Goal: Information Seeking & Learning: Learn about a topic

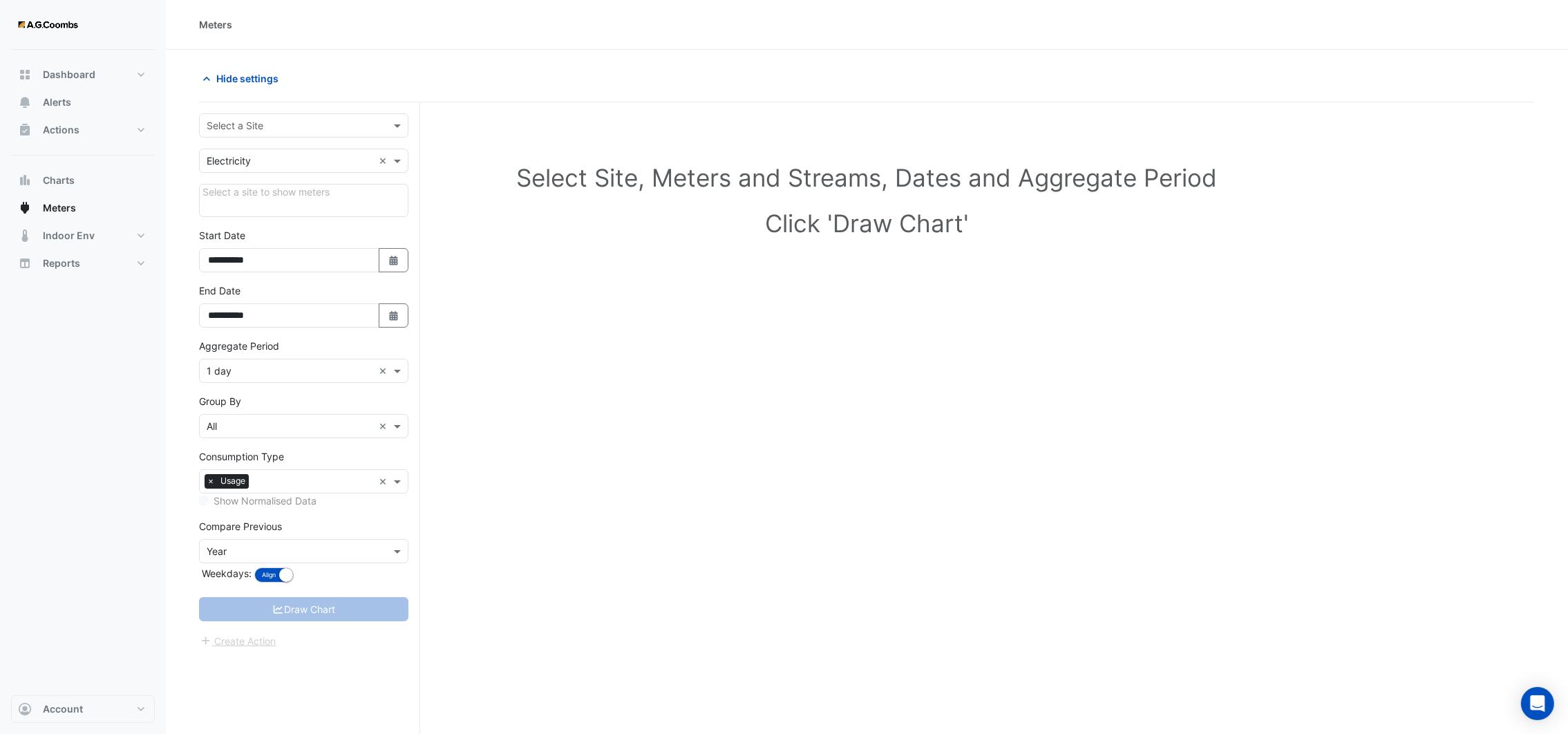
click at [331, 121] on input "text" at bounding box center [290, 126] width 167 height 15
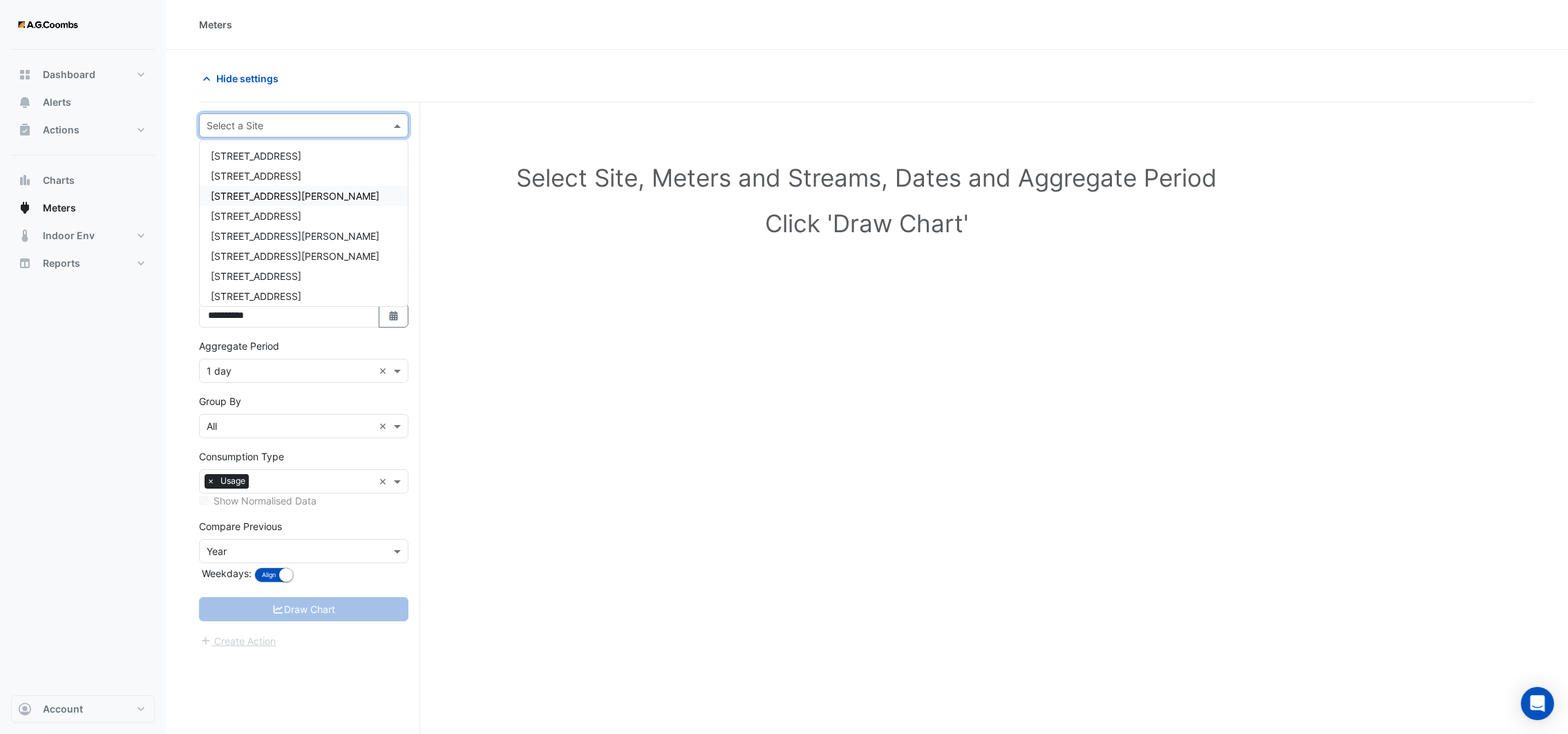
click at [280, 188] on div "[STREET_ADDRESS][PERSON_NAME]" at bounding box center [304, 196] width 208 height 20
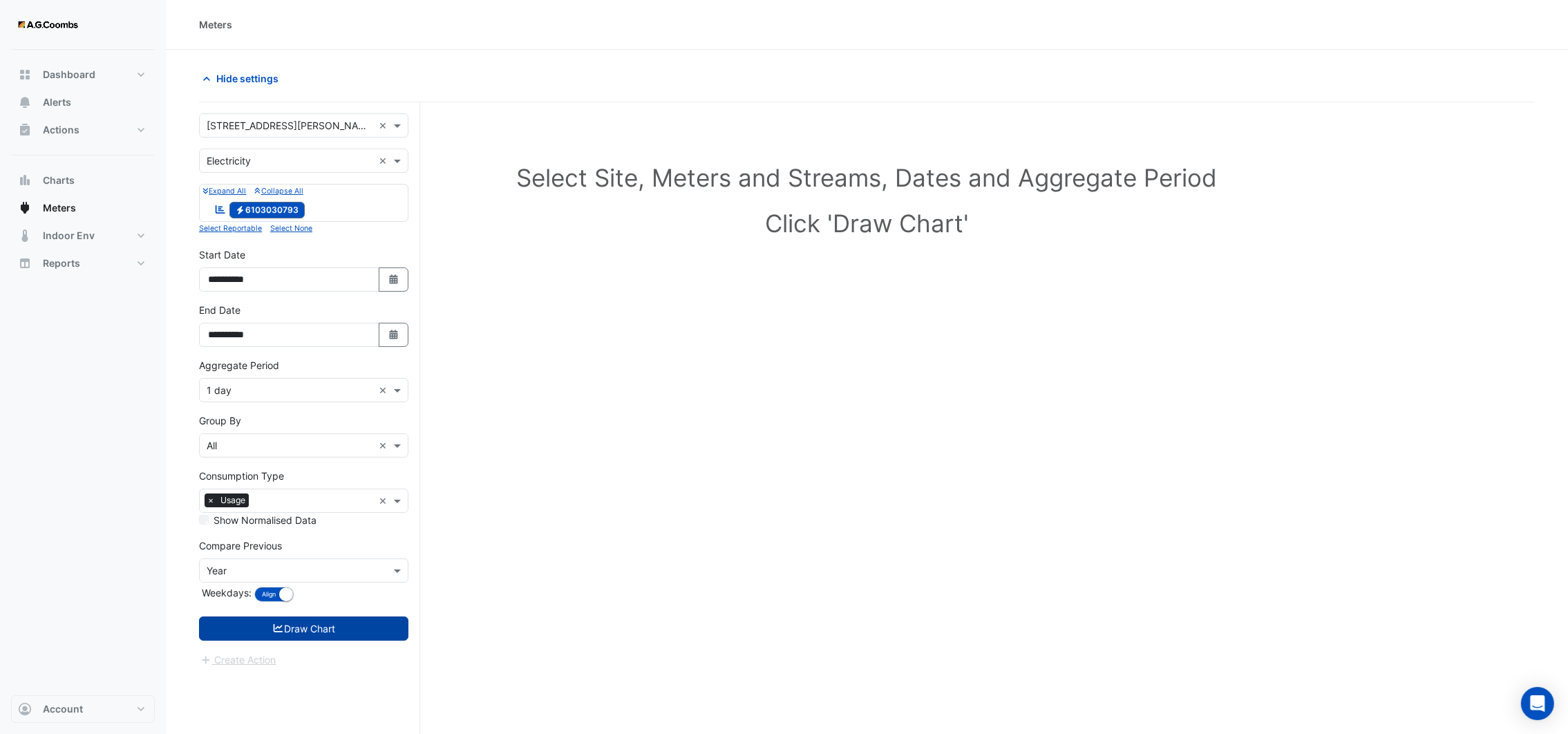
click at [314, 620] on button "Draw Chart" at bounding box center [304, 629] width 209 height 24
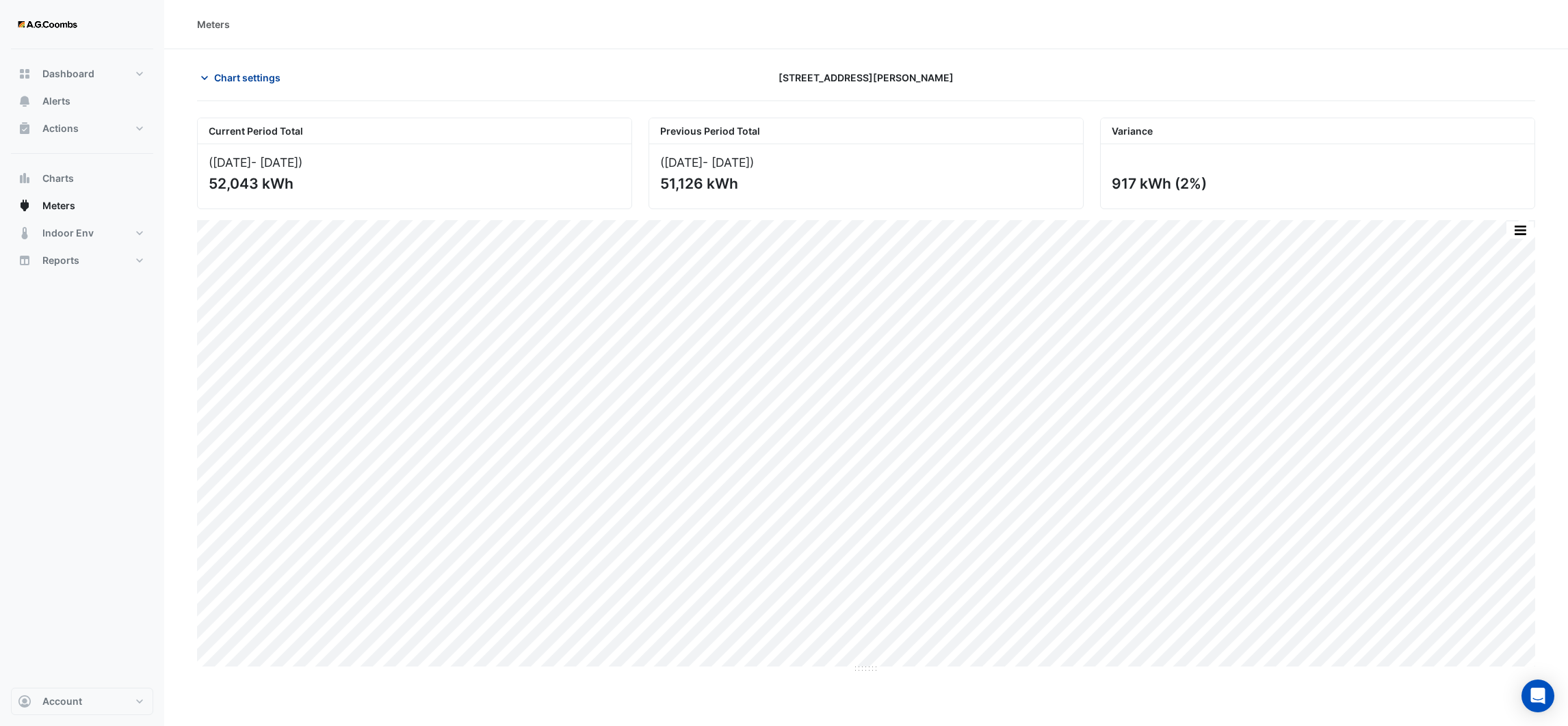
click at [202, 83] on icon "button" at bounding box center [205, 78] width 14 height 14
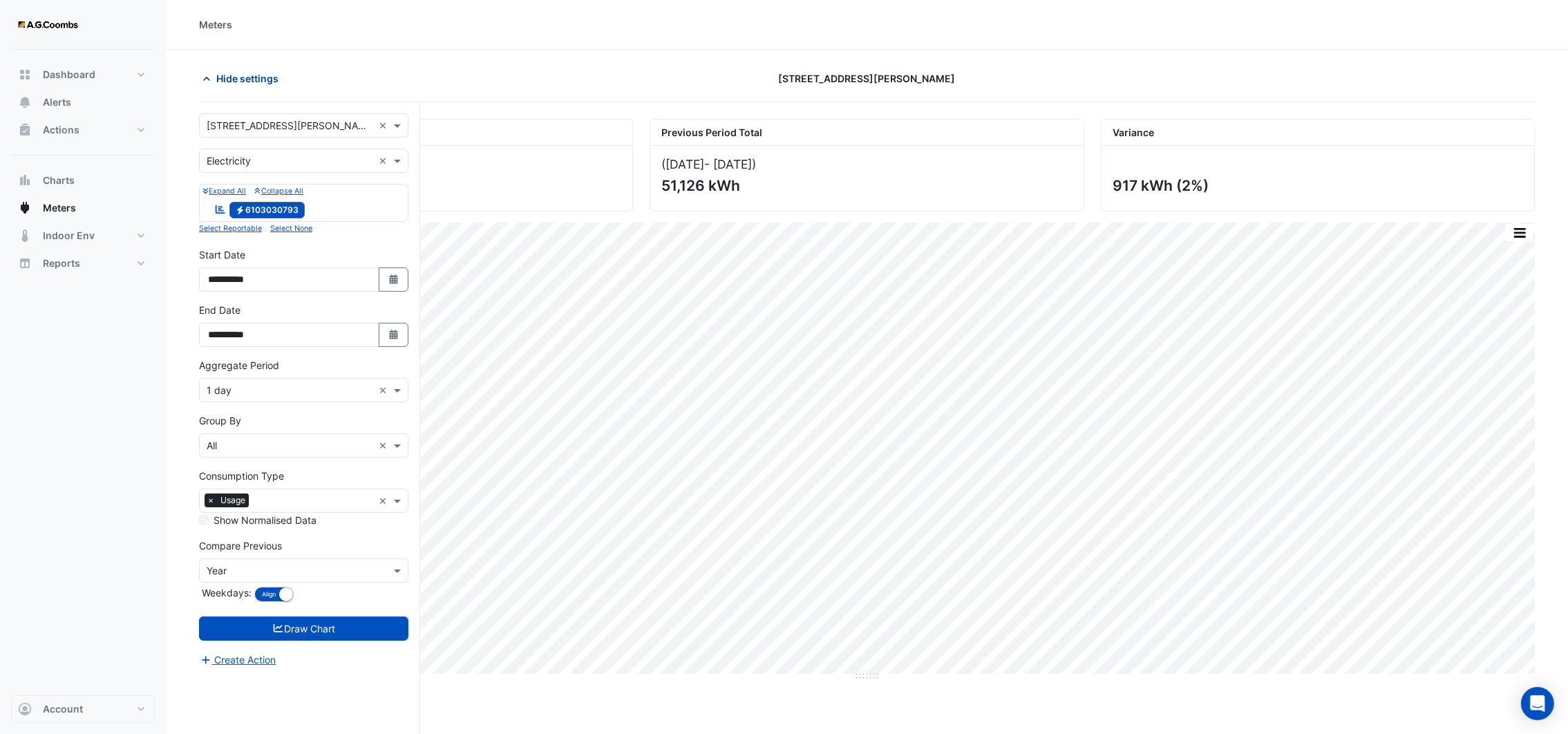
click at [212, 78] on icon "button" at bounding box center [207, 79] width 14 height 14
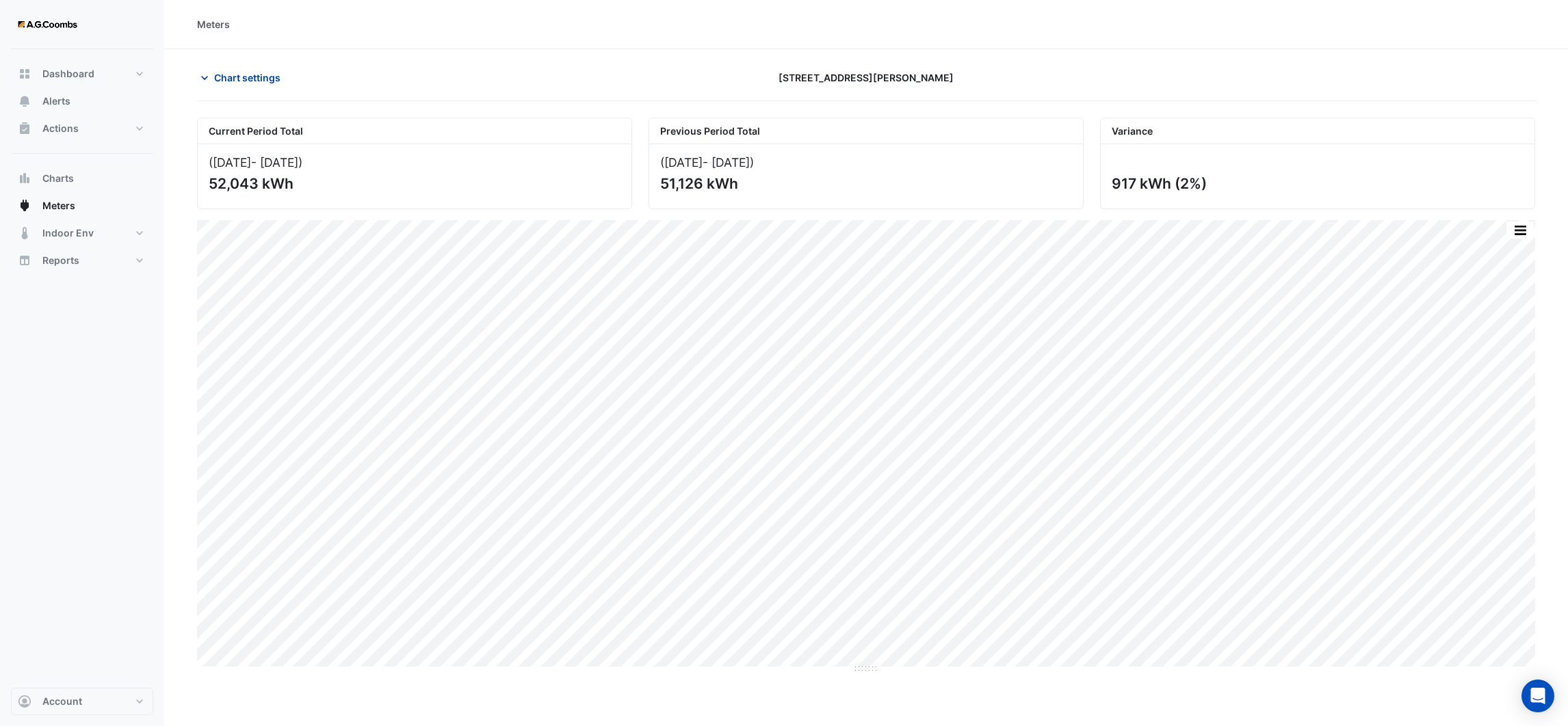
click at [208, 77] on icon "button" at bounding box center [205, 78] width 14 height 14
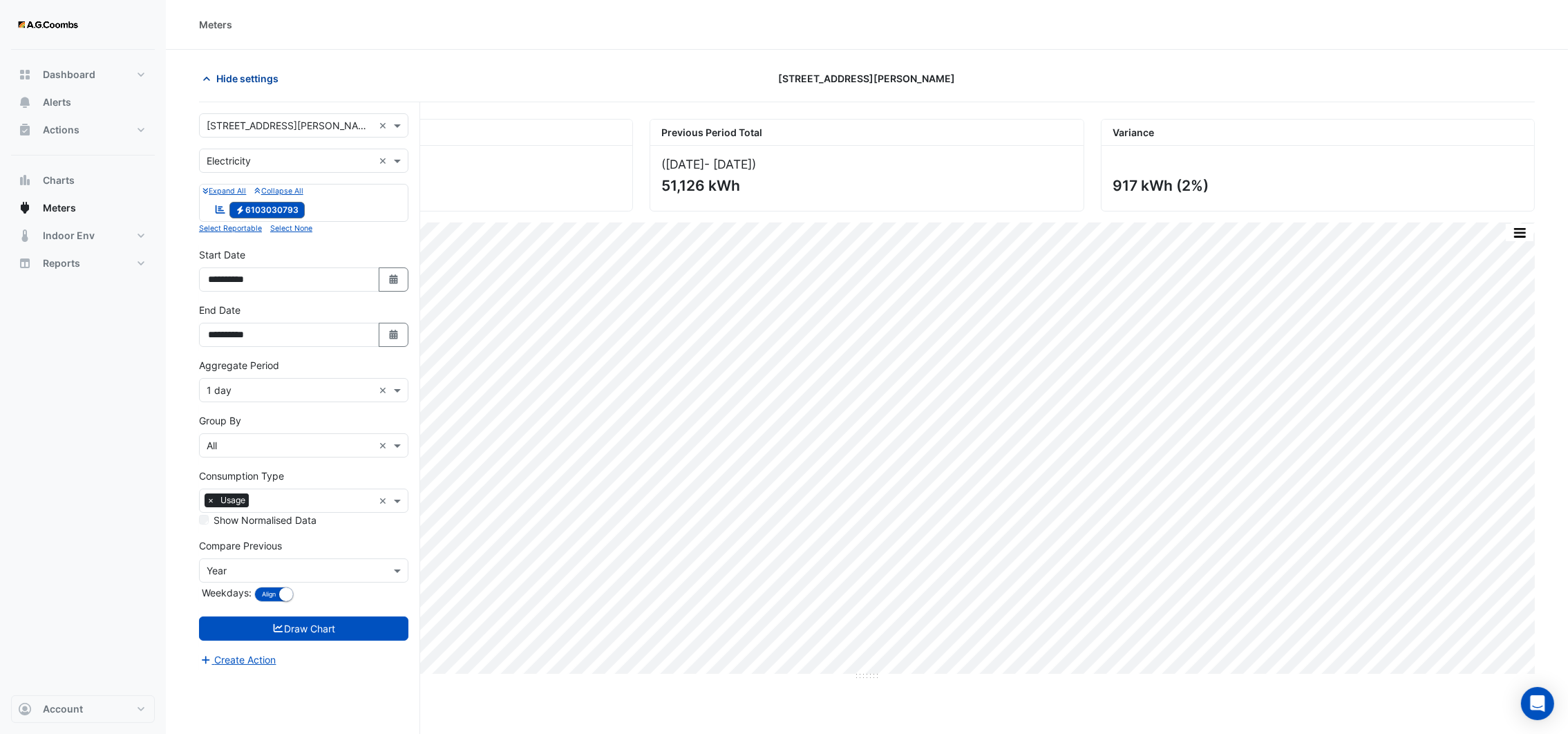
click at [206, 77] on icon "button" at bounding box center [207, 79] width 14 height 14
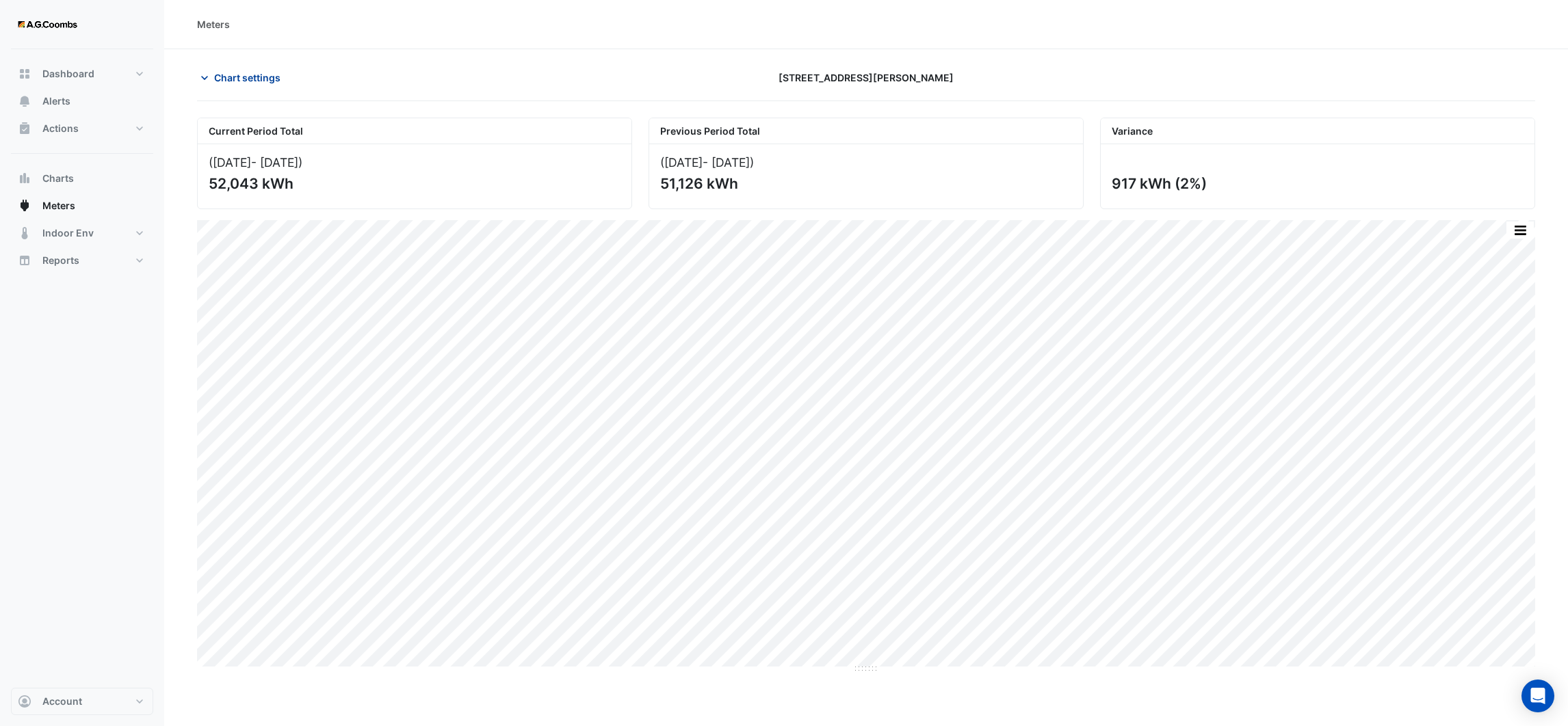
click at [200, 74] on icon "button" at bounding box center [205, 78] width 14 height 14
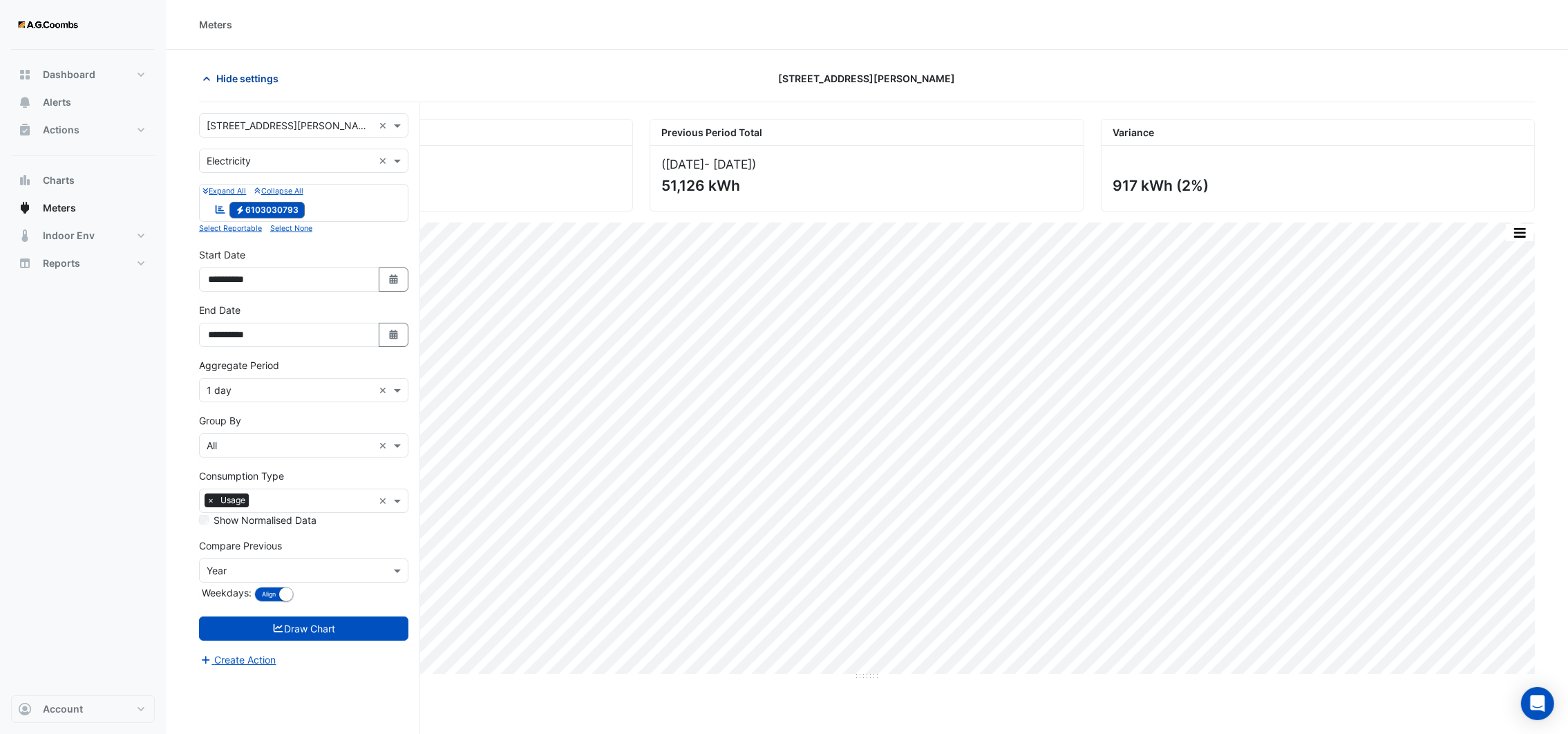
click at [209, 77] on icon "button" at bounding box center [207, 79] width 14 height 14
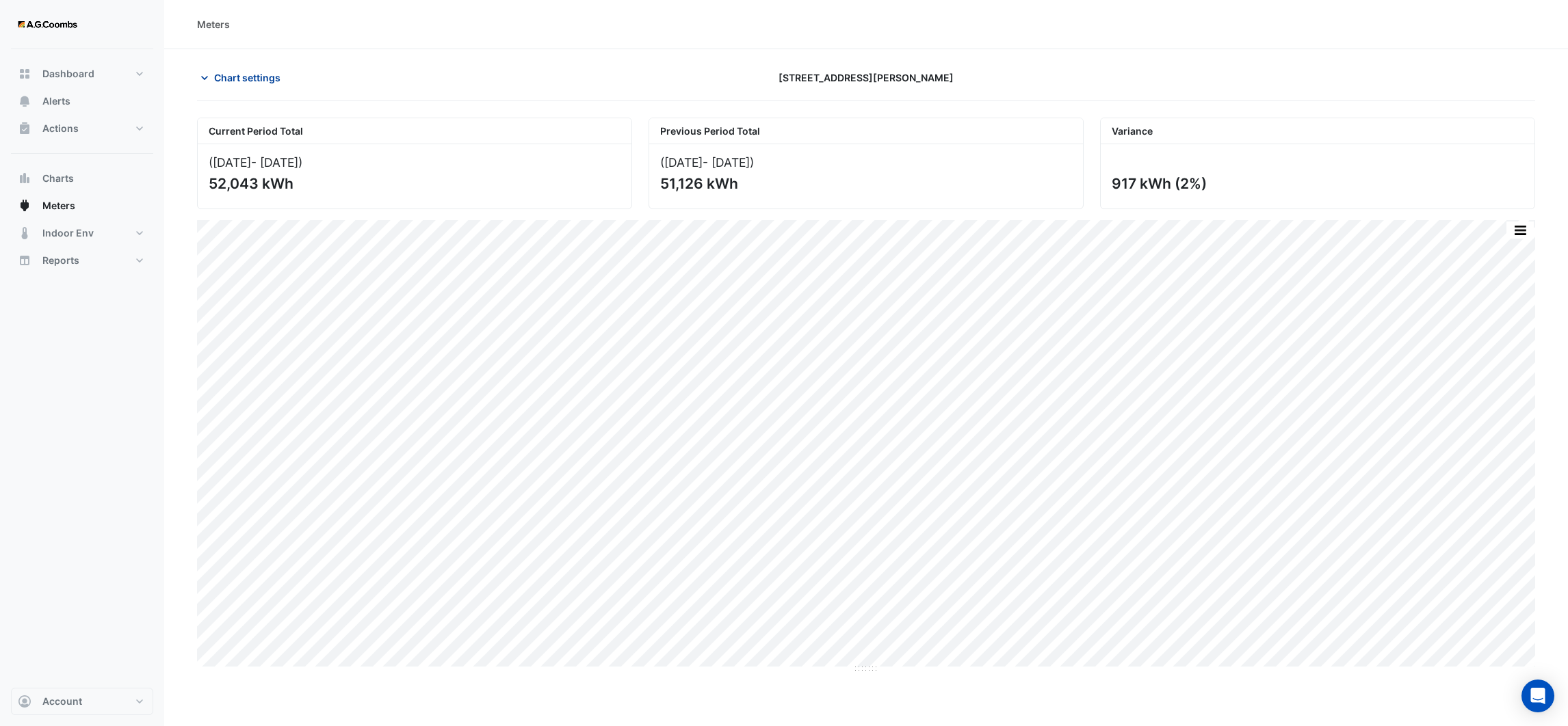
click at [207, 76] on icon "button" at bounding box center [205, 78] width 14 height 14
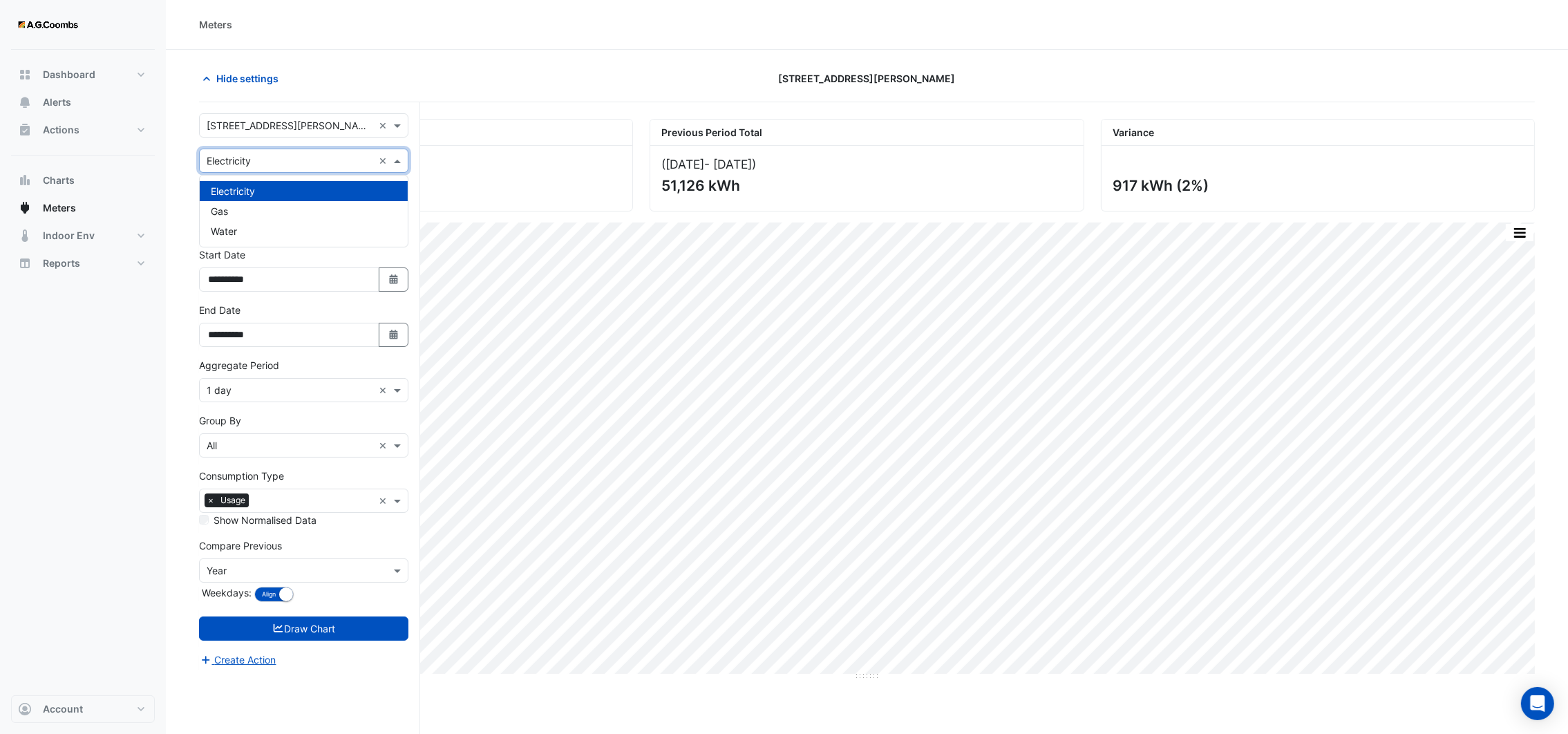
click at [403, 164] on span at bounding box center [399, 160] width 17 height 15
click at [342, 225] on div "Water" at bounding box center [304, 231] width 208 height 20
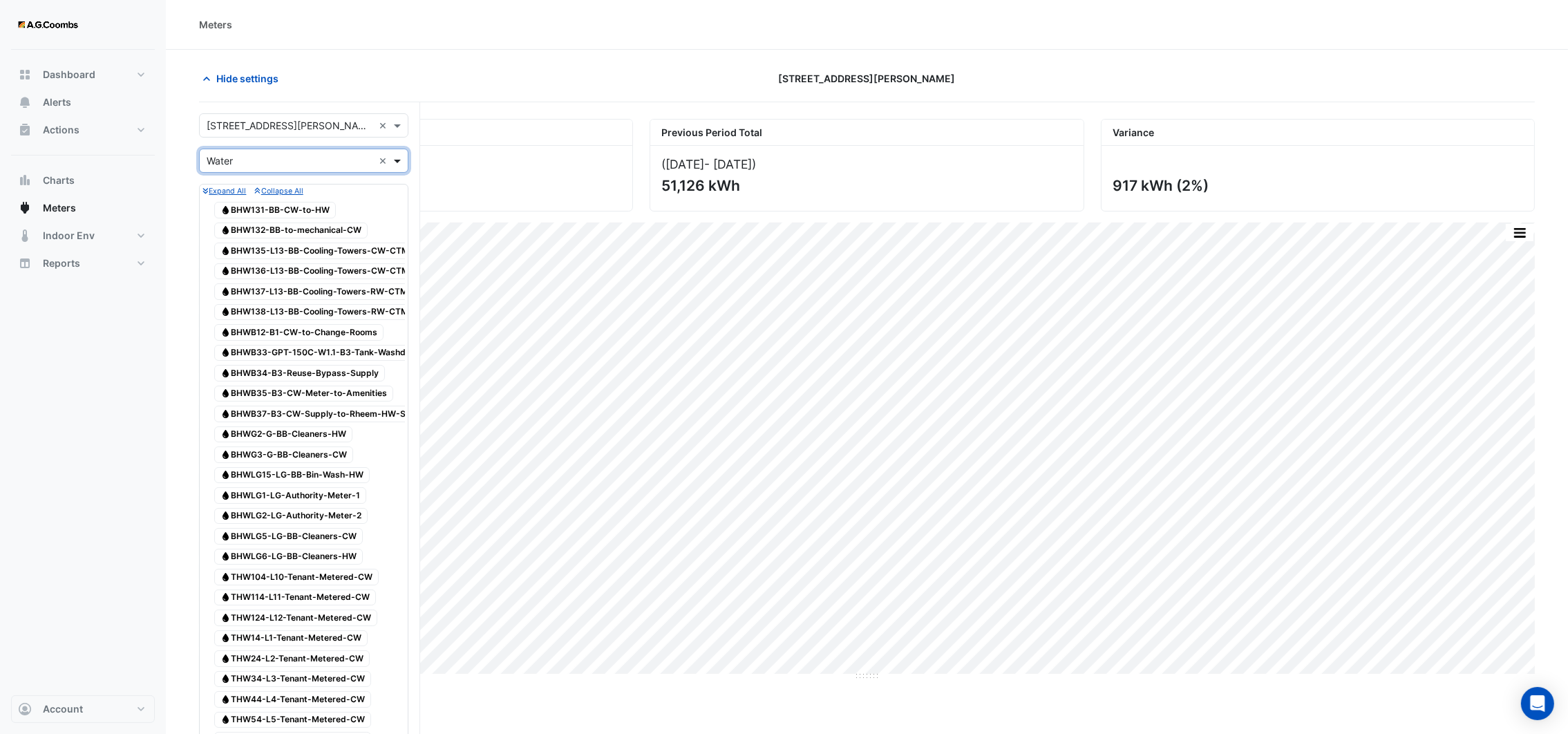
click at [393, 160] on span at bounding box center [399, 160] width 17 height 15
click at [395, 167] on span at bounding box center [399, 160] width 17 height 15
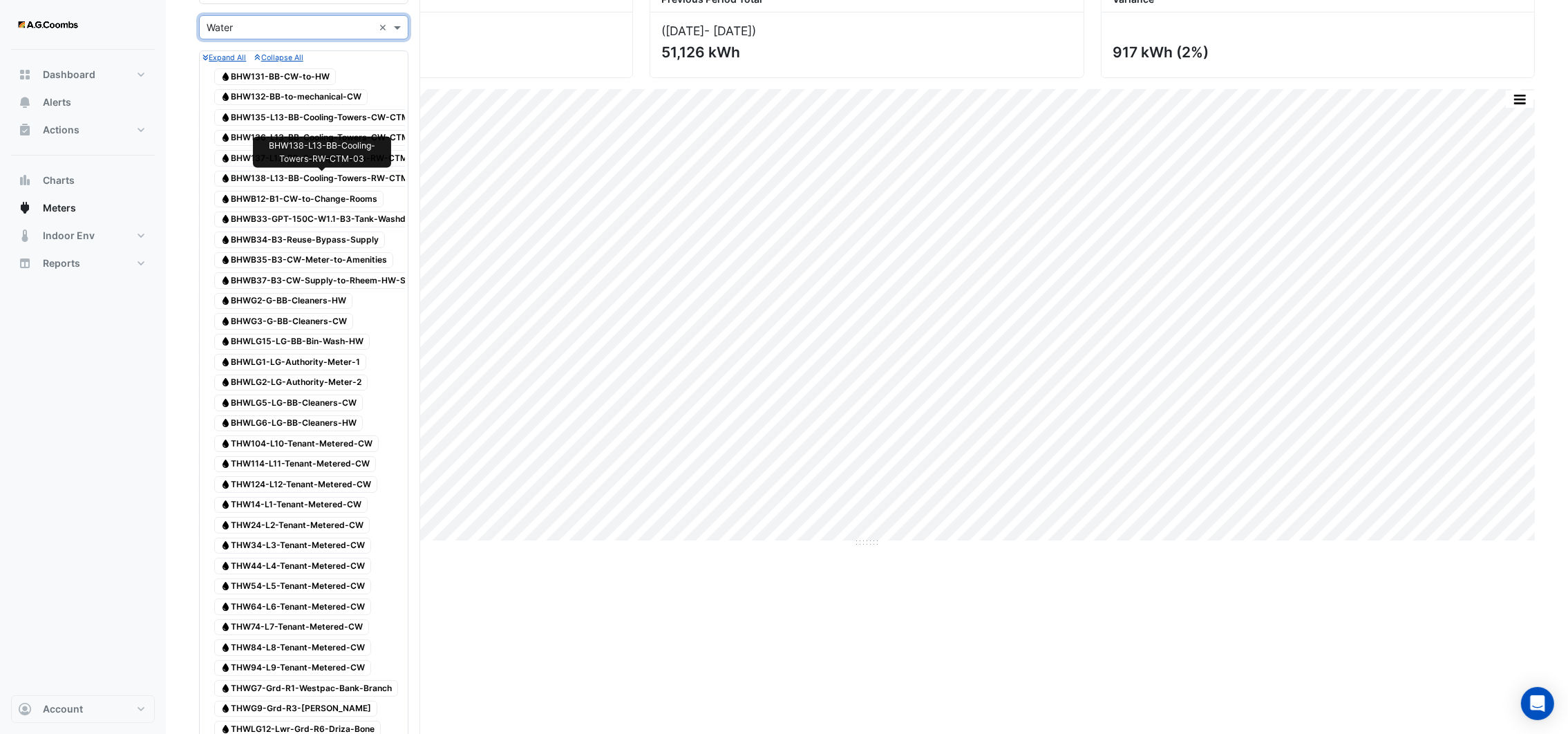
scroll to position [311, 0]
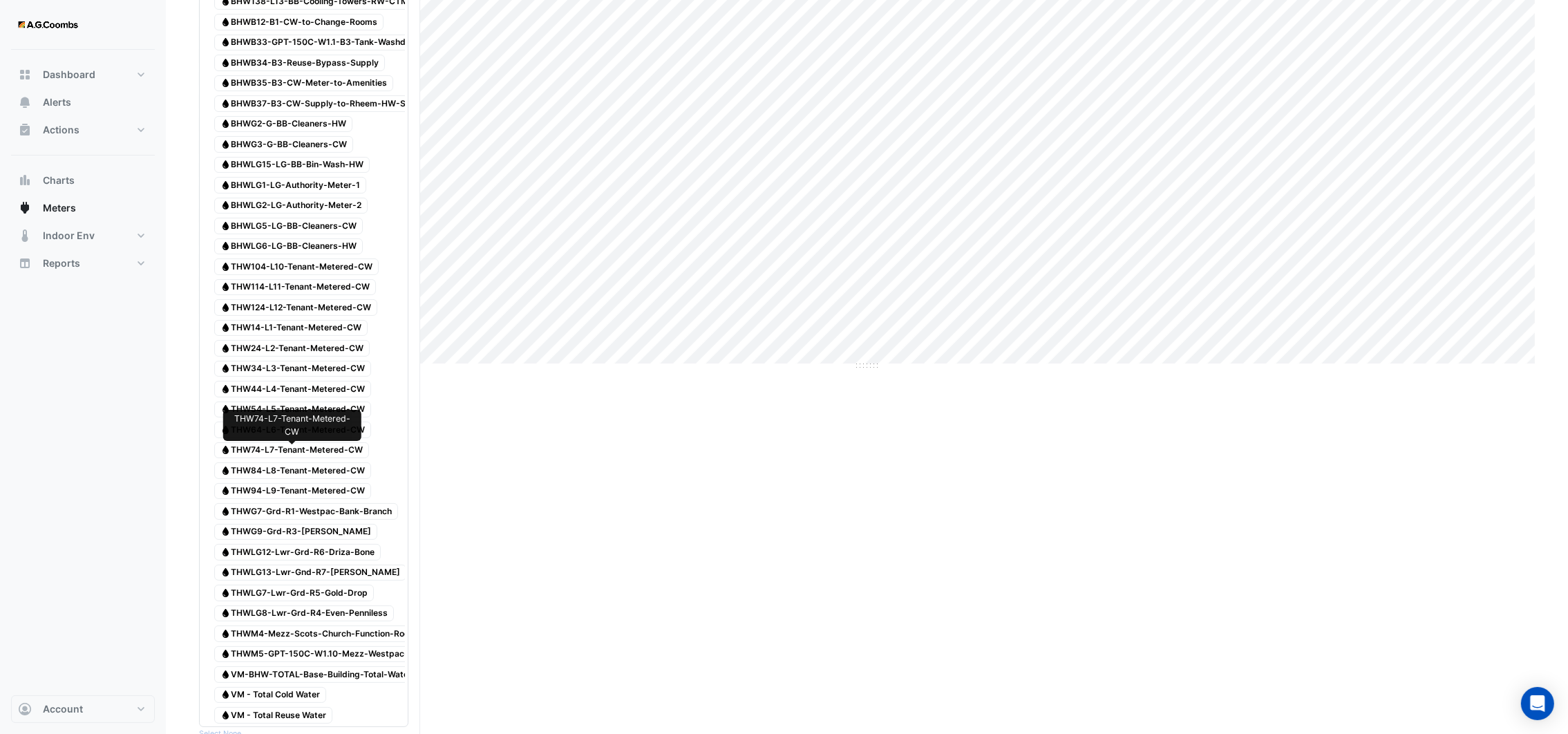
click at [296, 454] on span "Water THW74-L7-Tenant-Metered-CW" at bounding box center [292, 450] width 155 height 16
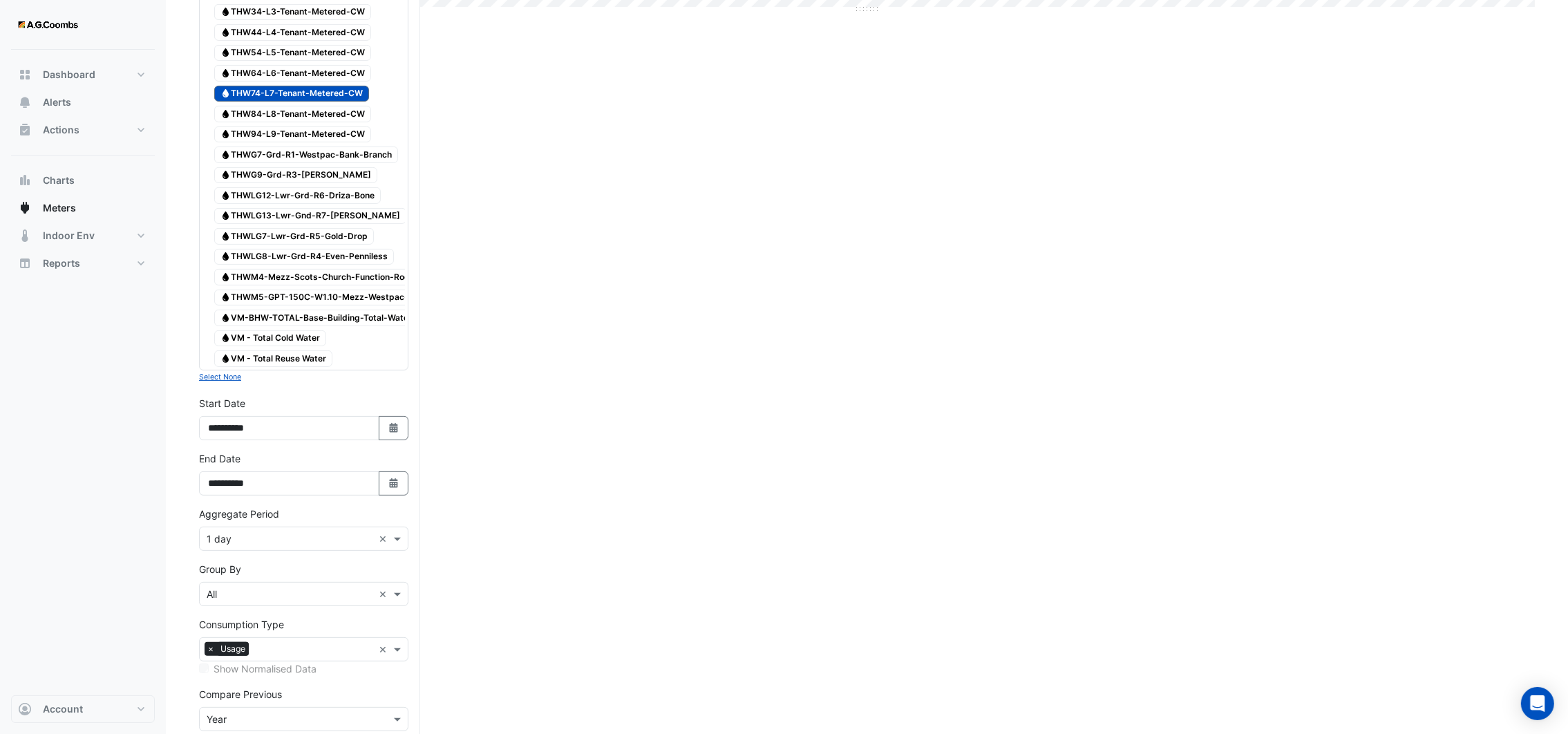
scroll to position [782, 0]
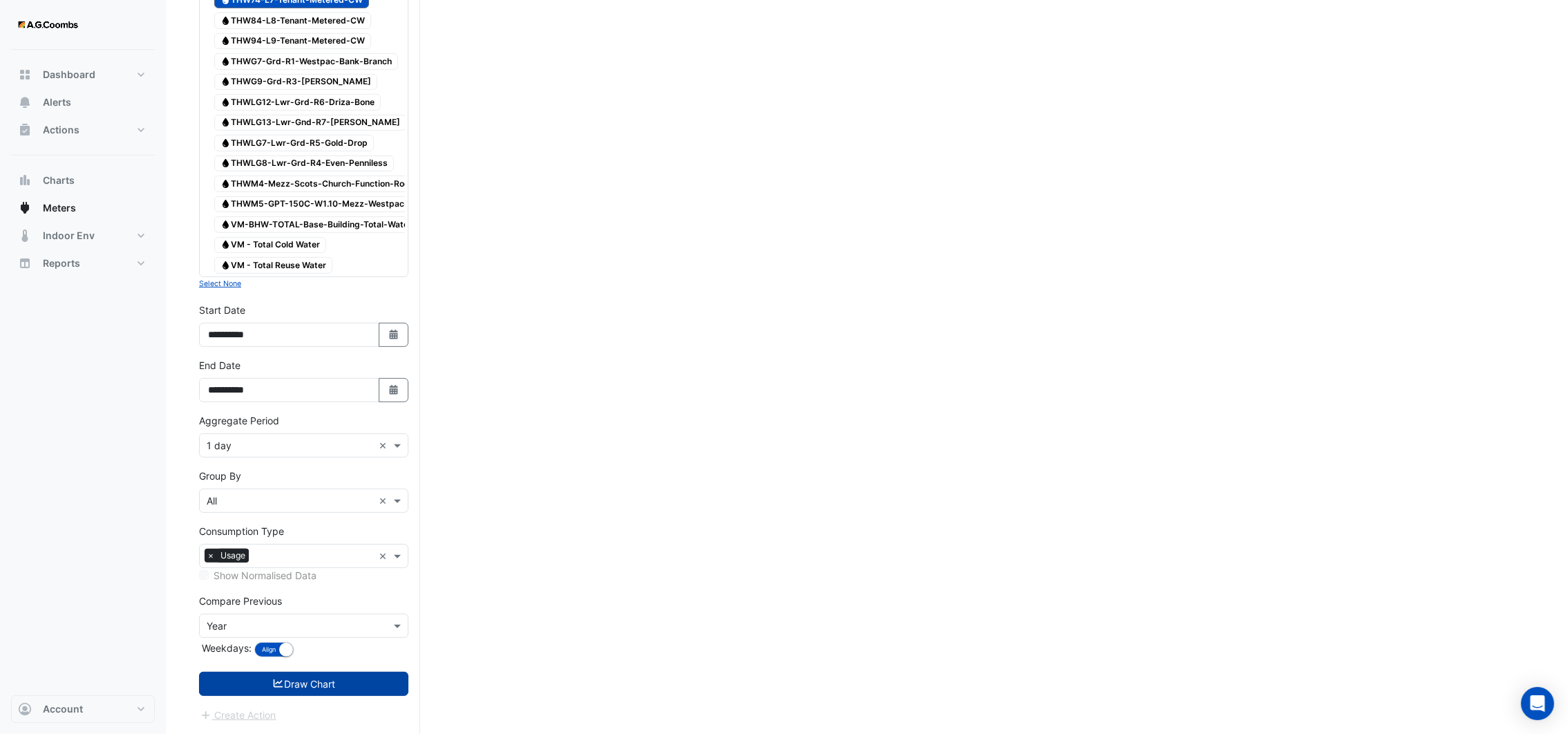
click at [302, 679] on button "Draw Chart" at bounding box center [304, 684] width 209 height 24
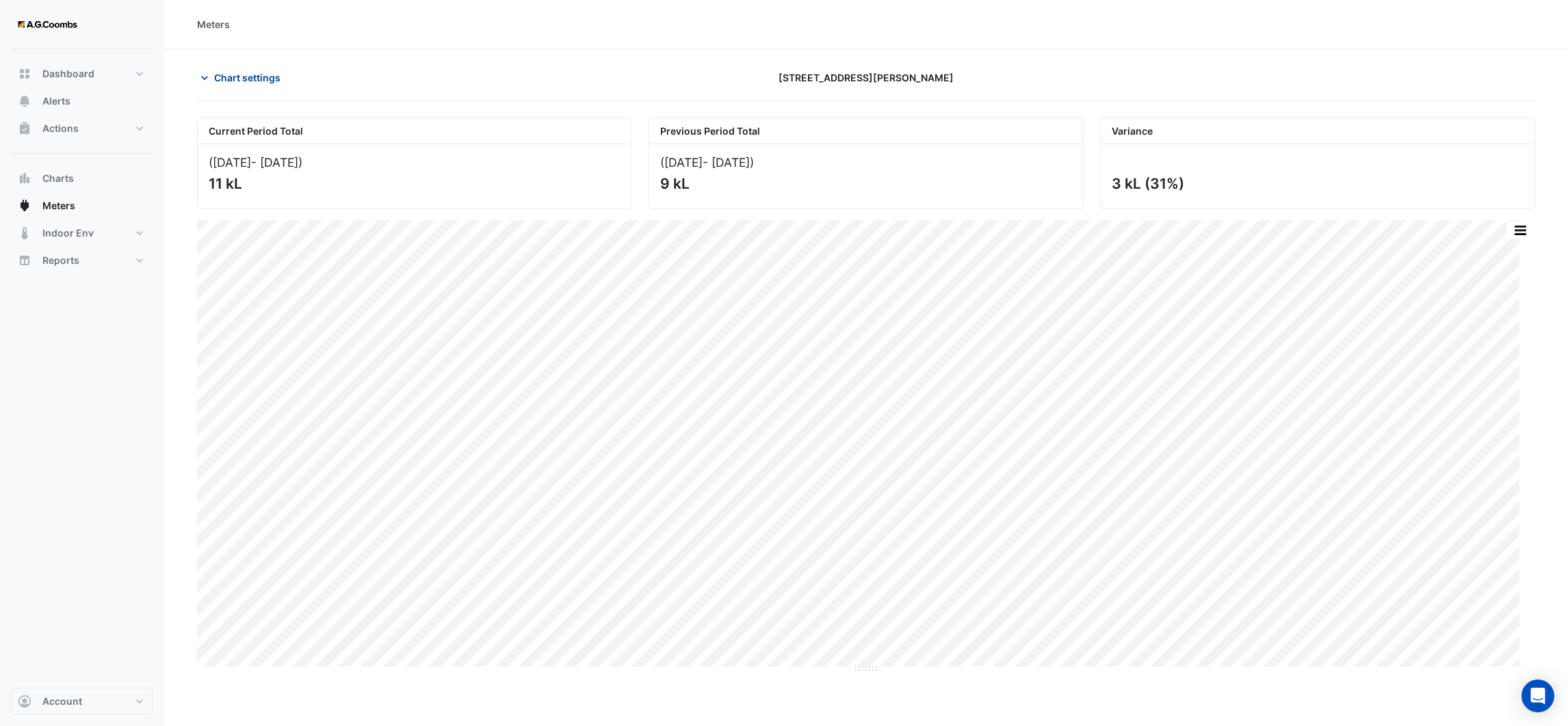
click at [211, 79] on icon "button" at bounding box center [205, 78] width 14 height 14
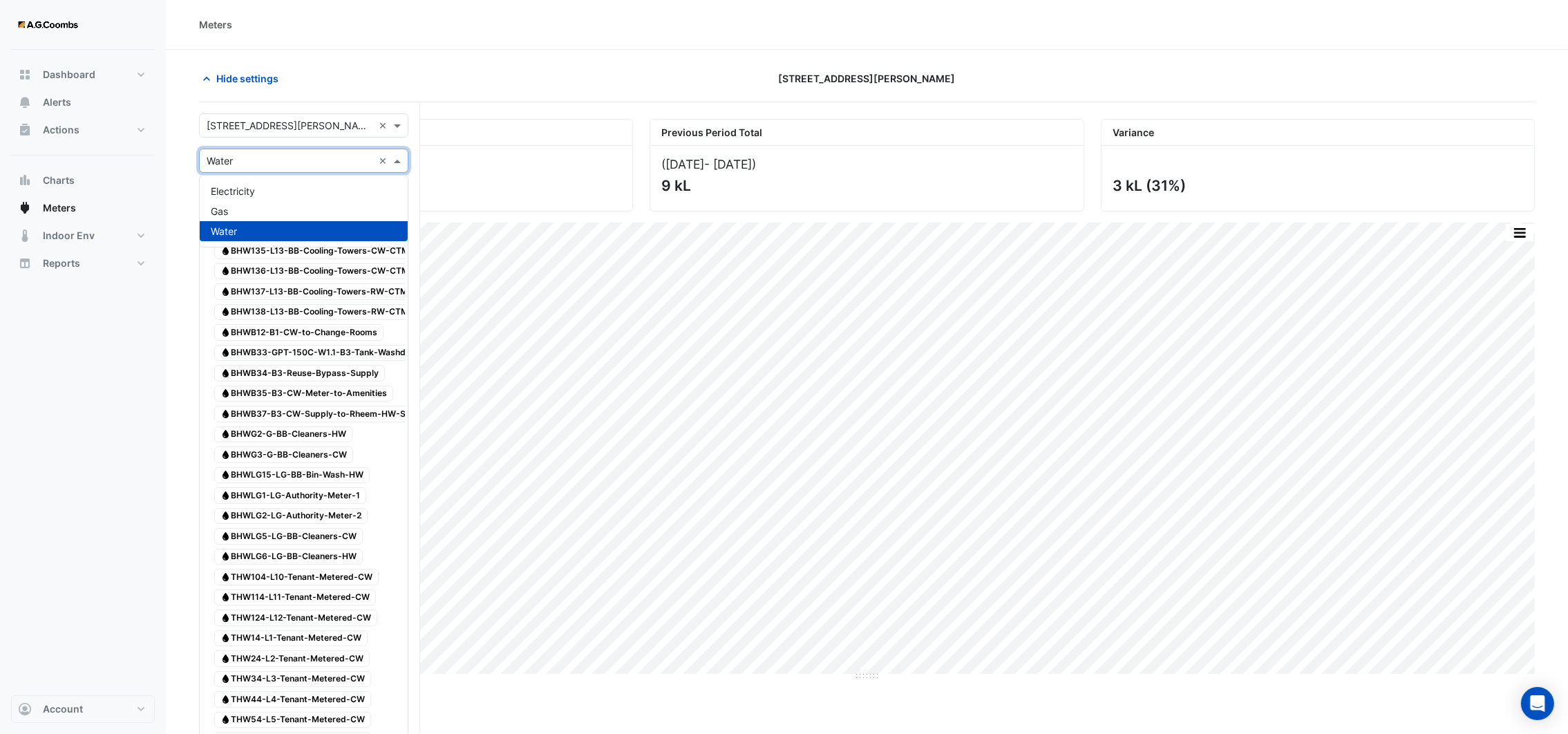
click at [396, 159] on span at bounding box center [399, 160] width 17 height 15
click at [417, 84] on div "Hide settings" at bounding box center [415, 79] width 451 height 24
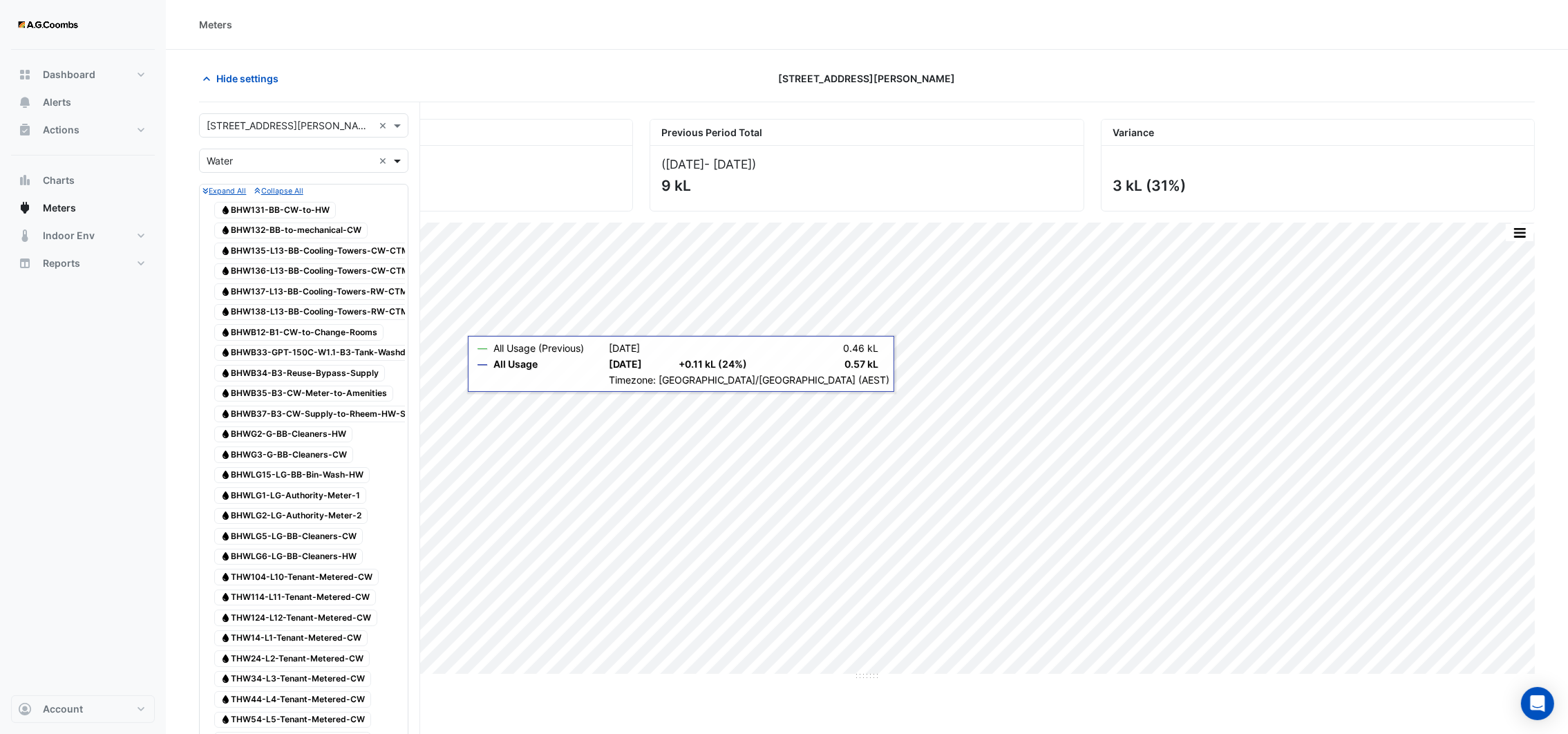
click at [396, 163] on span at bounding box center [399, 160] width 17 height 15
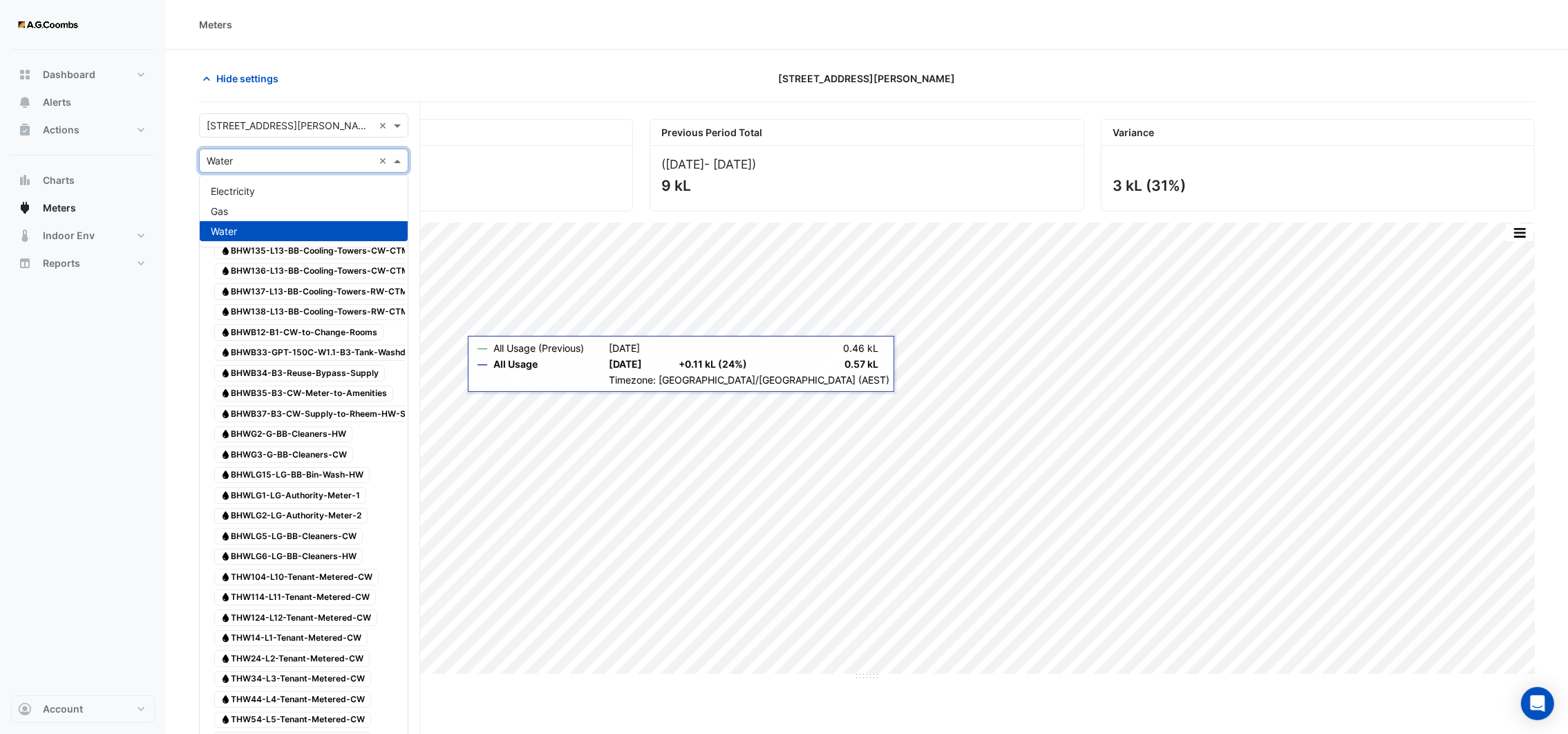
click at [438, 136] on div "Current Period Total" at bounding box center [416, 132] width 433 height 26
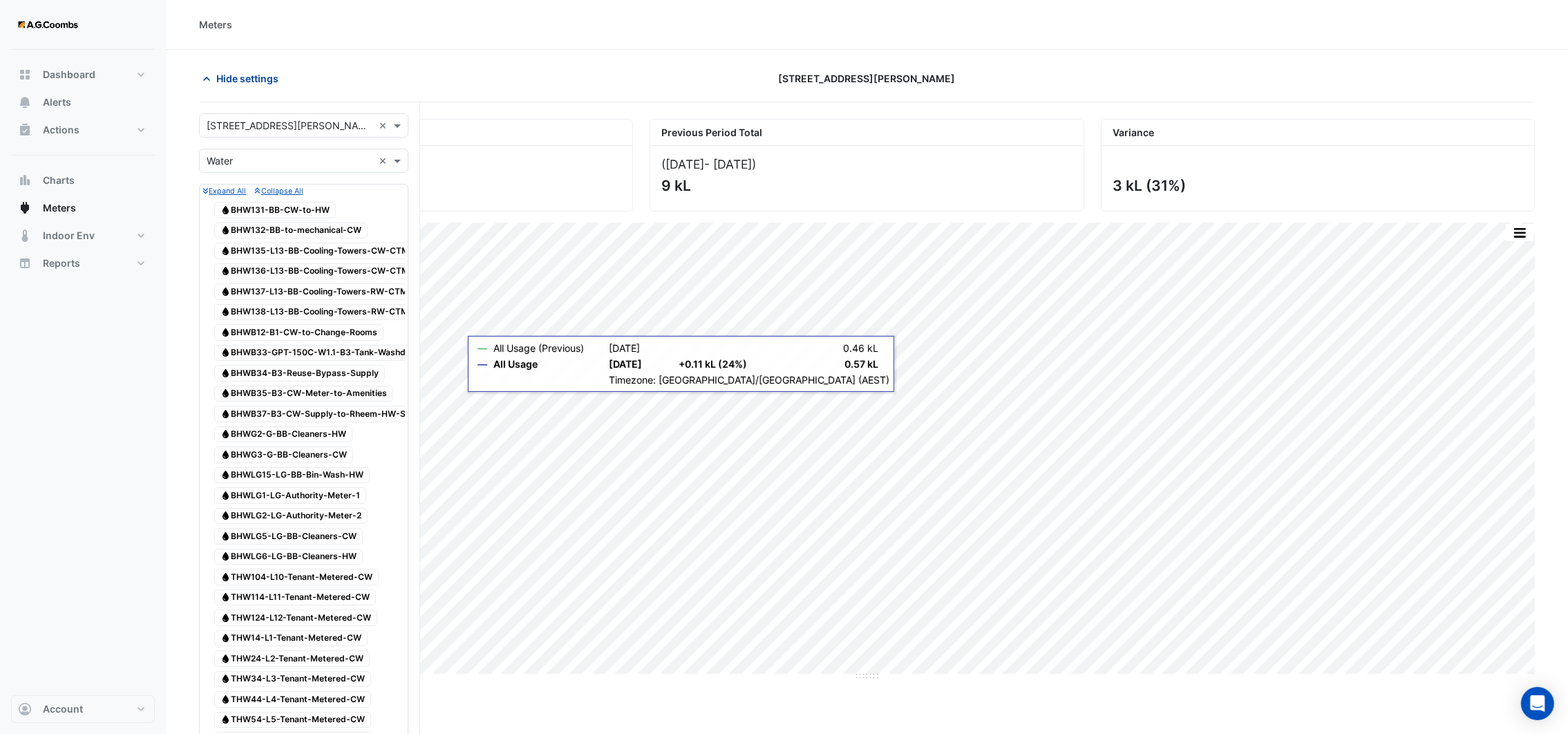
click at [209, 72] on icon "button" at bounding box center [207, 79] width 14 height 14
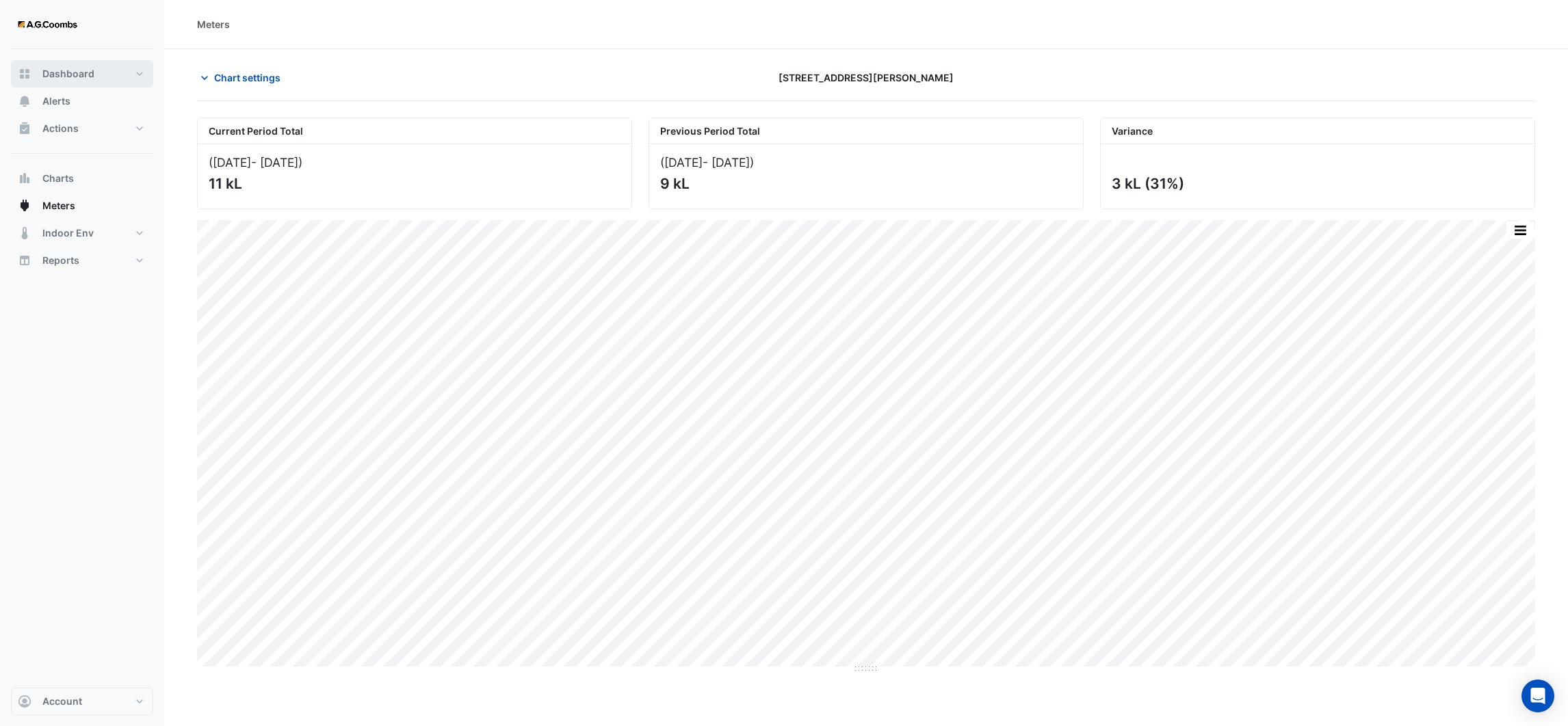
click at [59, 68] on span "Dashboard" at bounding box center [69, 74] width 52 height 14
select select "**"
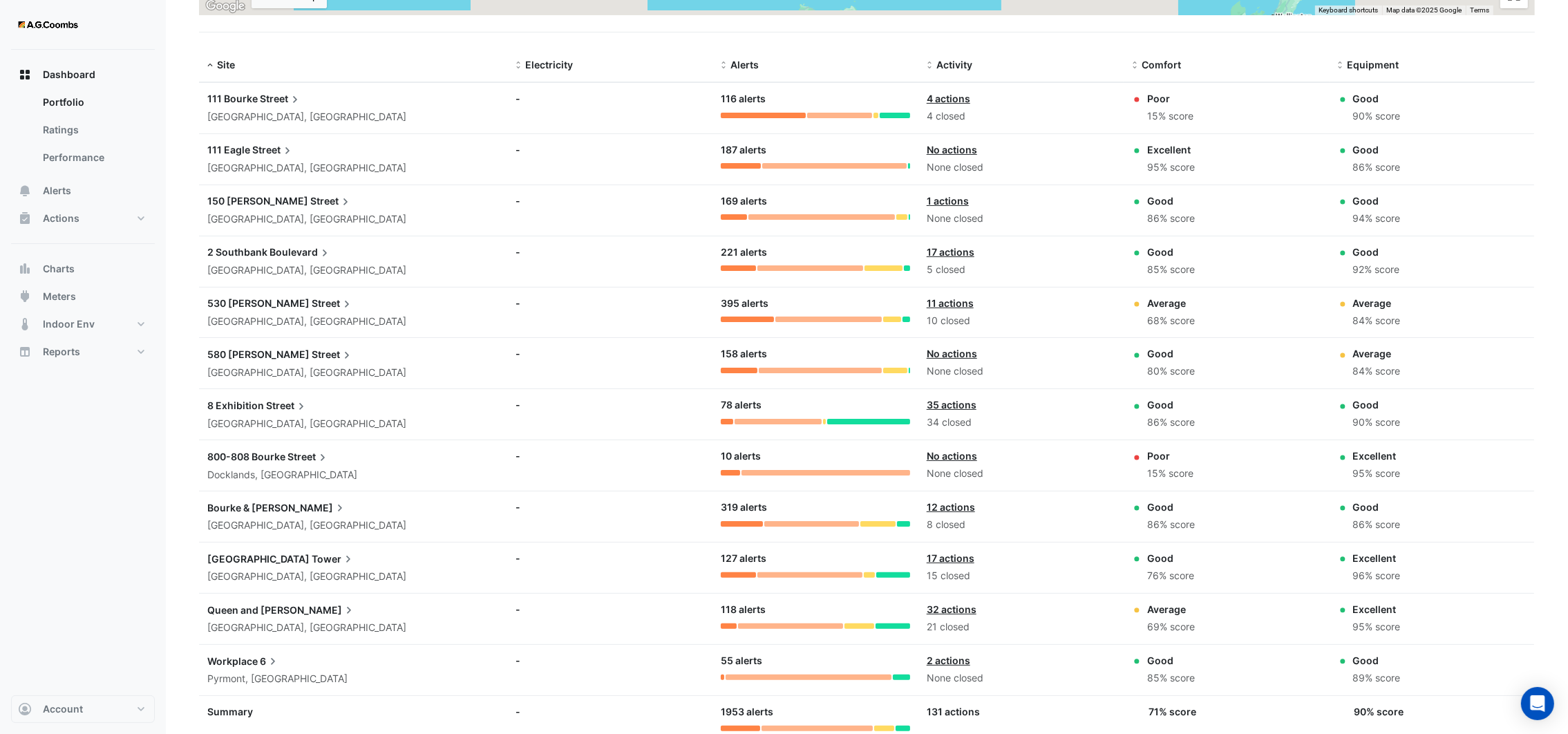
scroll to position [474, 0]
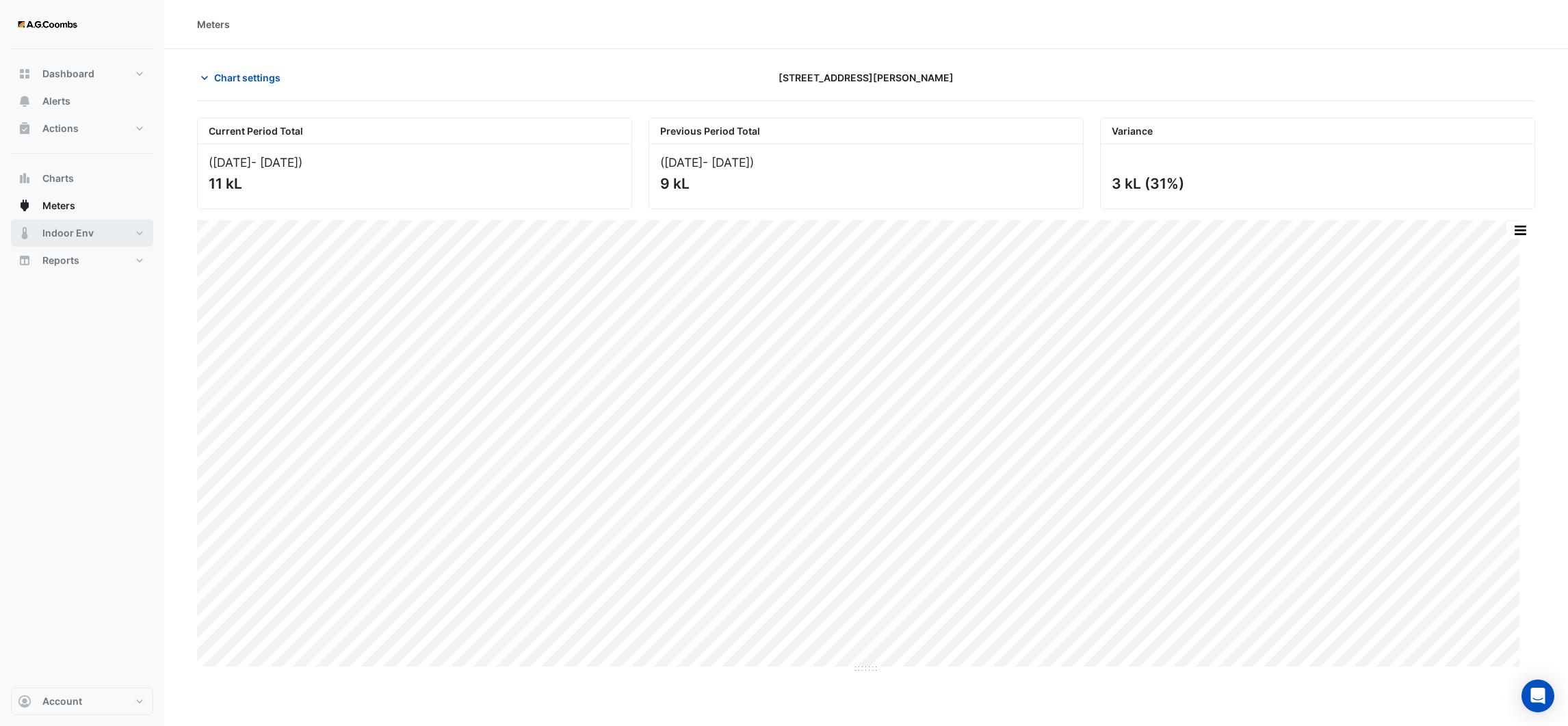
click at [48, 236] on span "Indoor Env" at bounding box center [69, 233] width 51 height 14
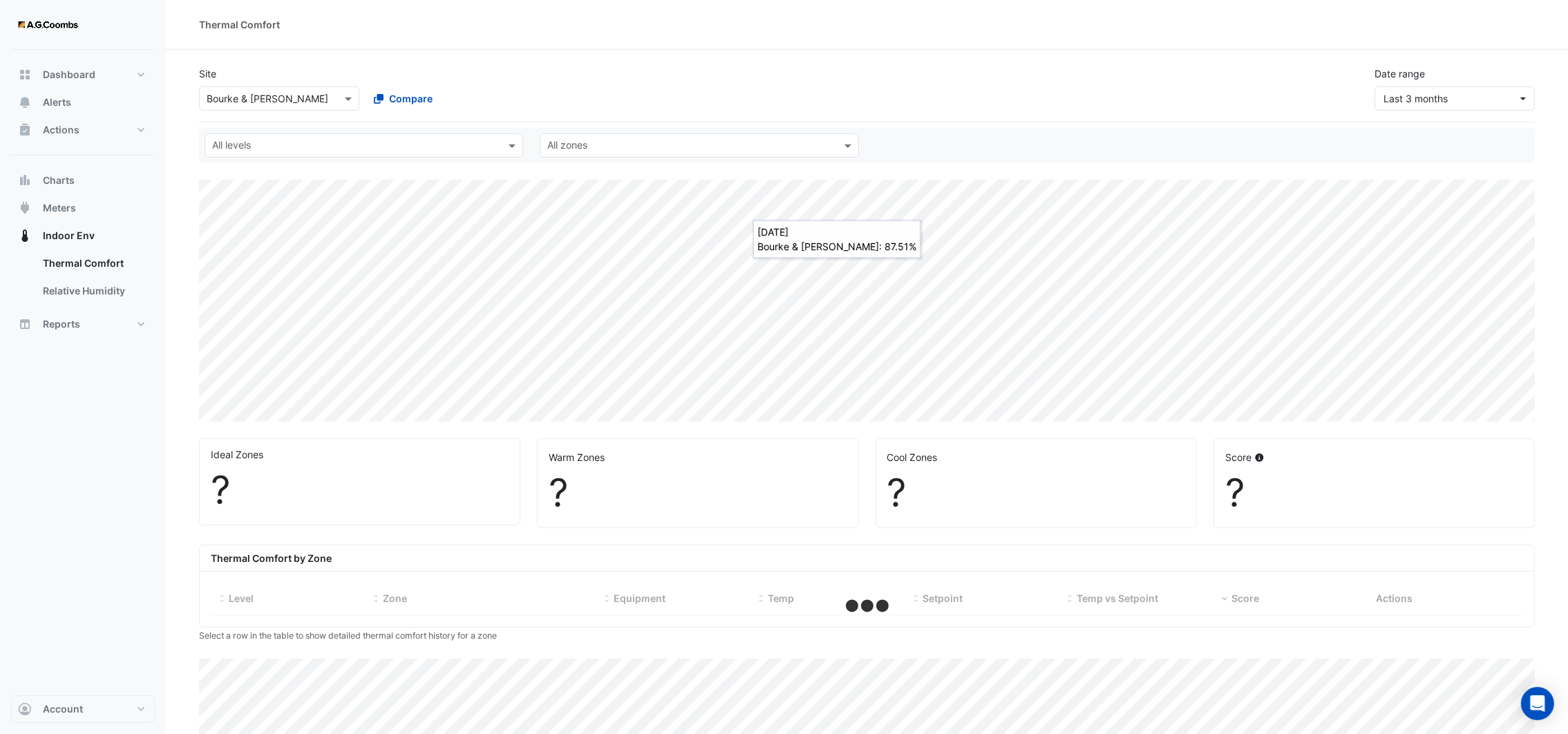
select select "**"
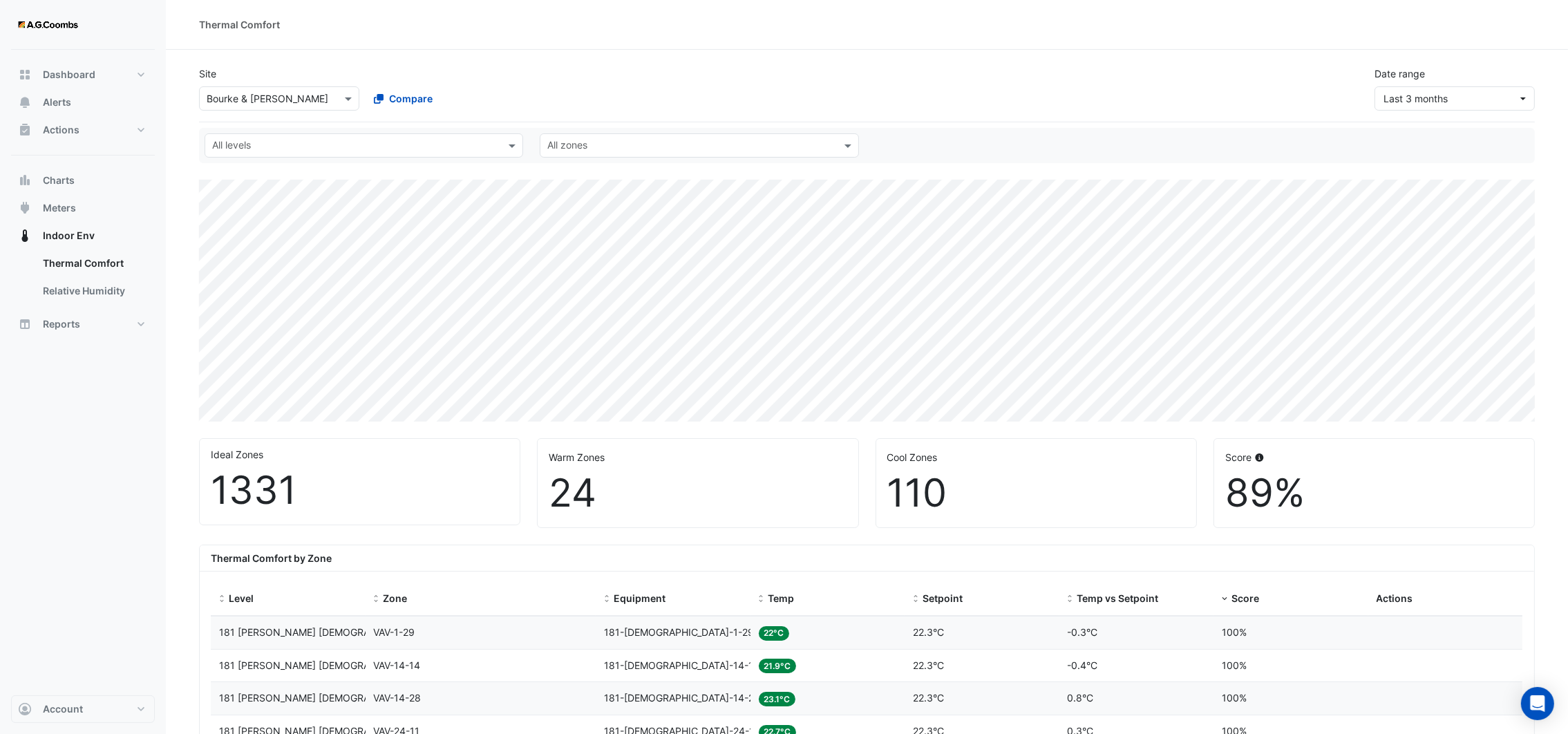
drag, startPoint x: 454, startPoint y: 146, endPoint x: 447, endPoint y: 146, distance: 7.0
click at [452, 146] on input "text" at bounding box center [356, 146] width 287 height 15
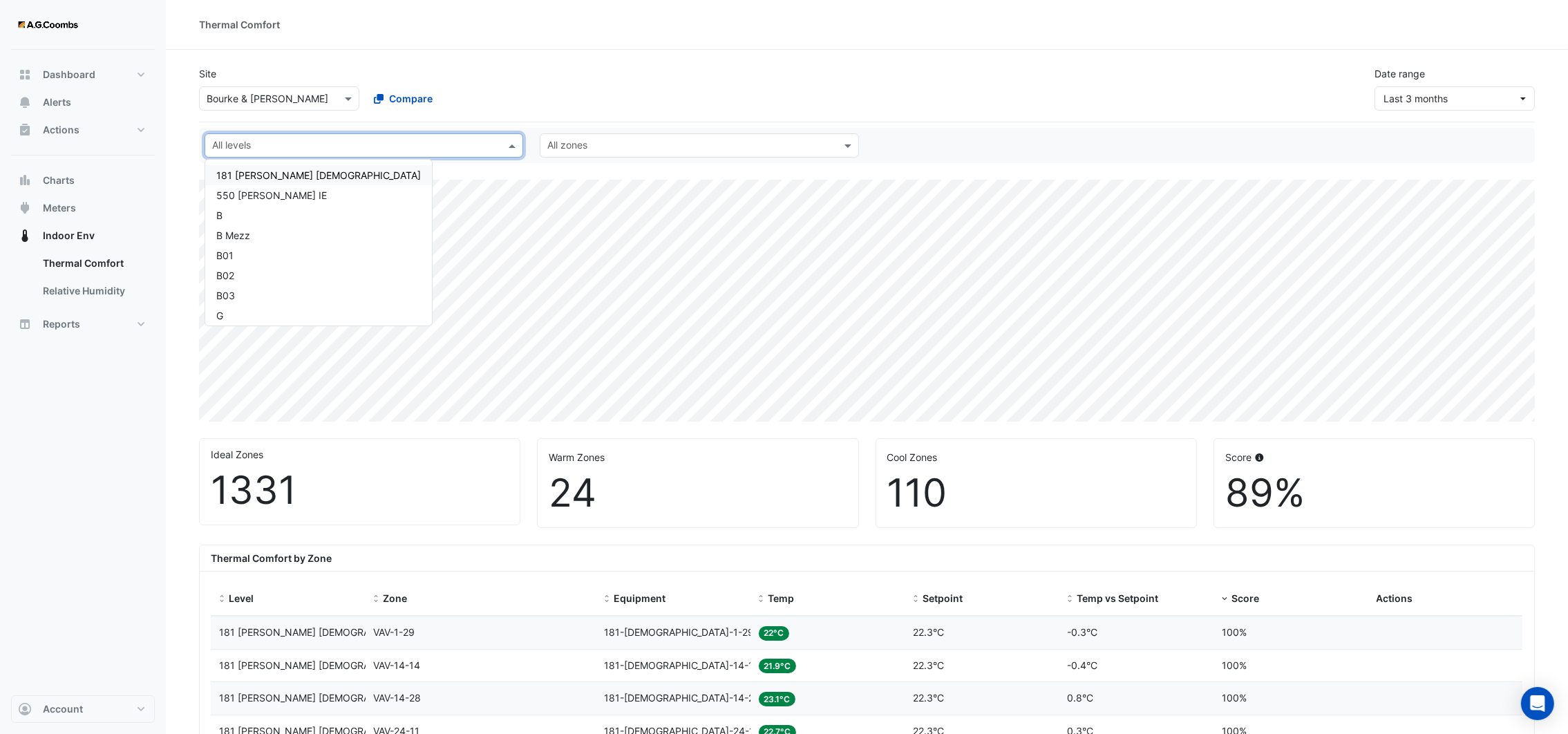
click at [259, 180] on div "181 [PERSON_NAME] [DEMOGRAPHIC_DATA]" at bounding box center [318, 175] width 204 height 15
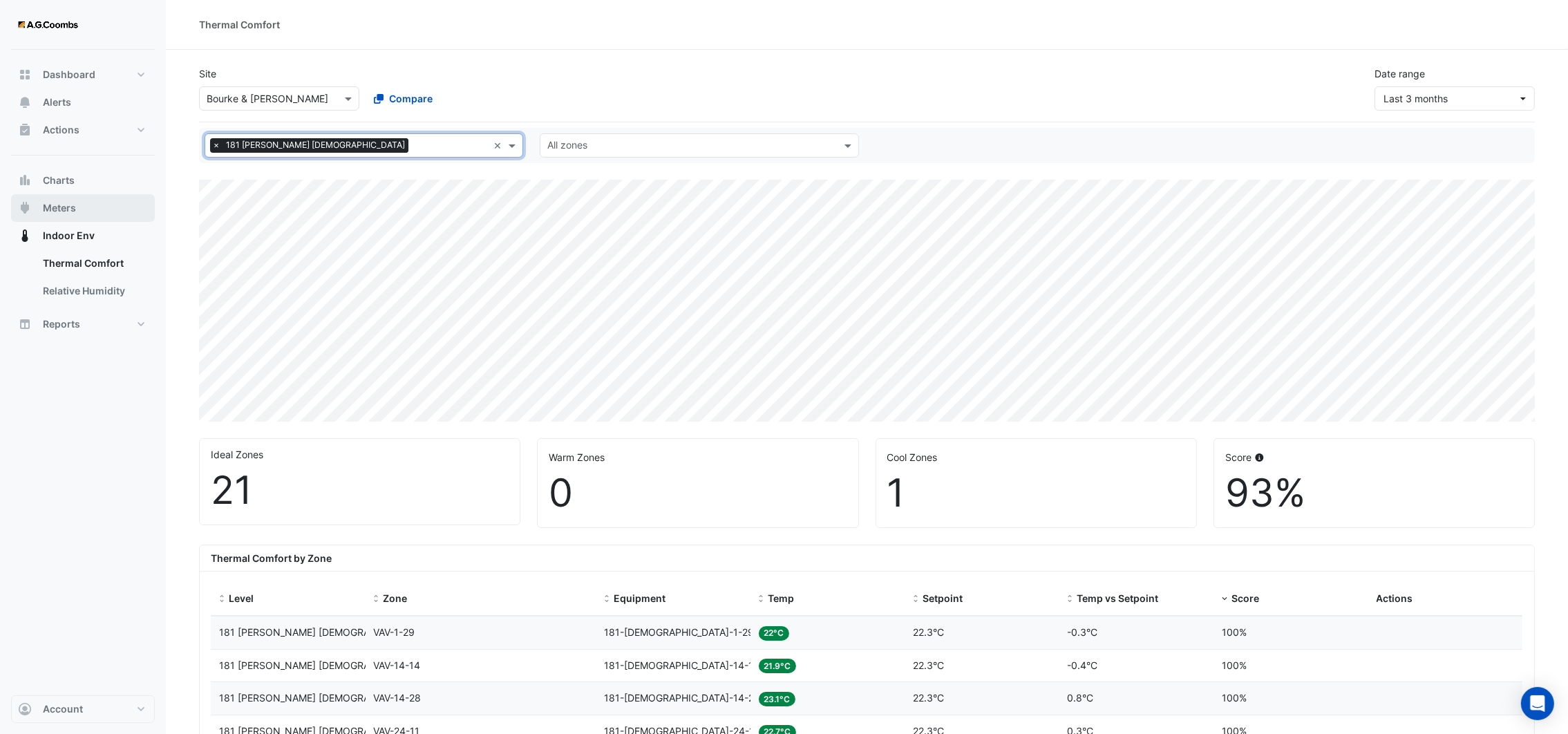
click at [68, 210] on span "Meters" at bounding box center [60, 208] width 33 height 14
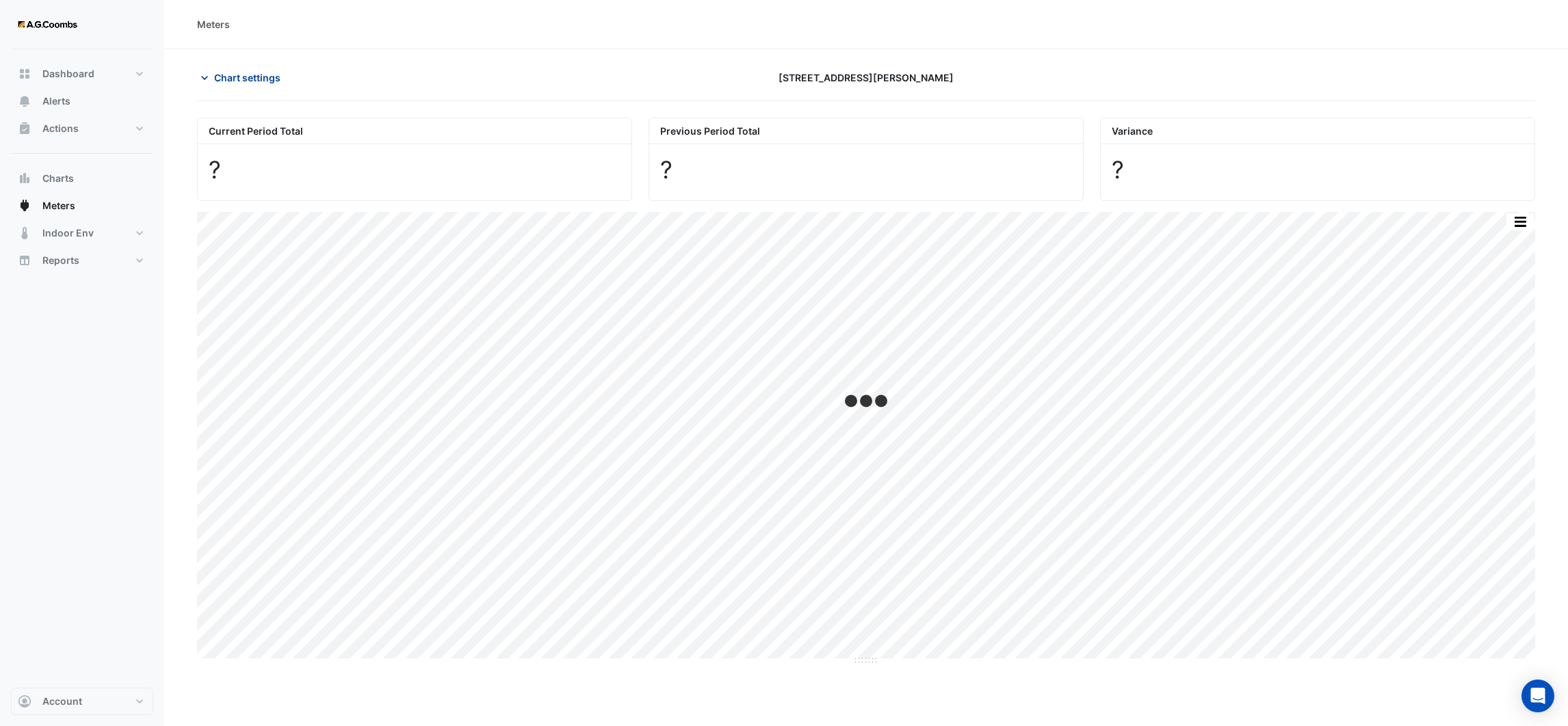
click at [211, 83] on button "Chart settings" at bounding box center [243, 78] width 92 height 24
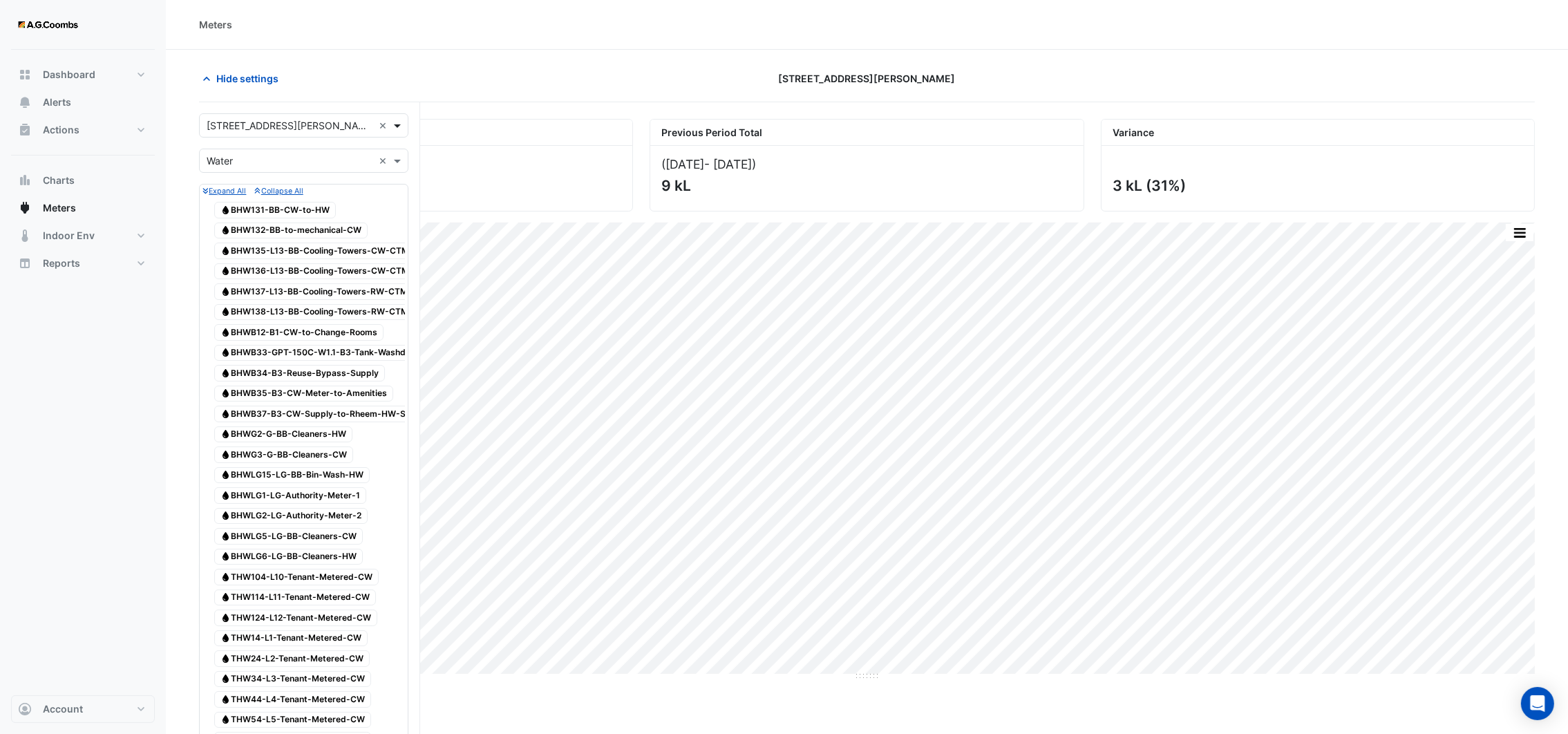
click at [400, 127] on span at bounding box center [399, 126] width 17 height 15
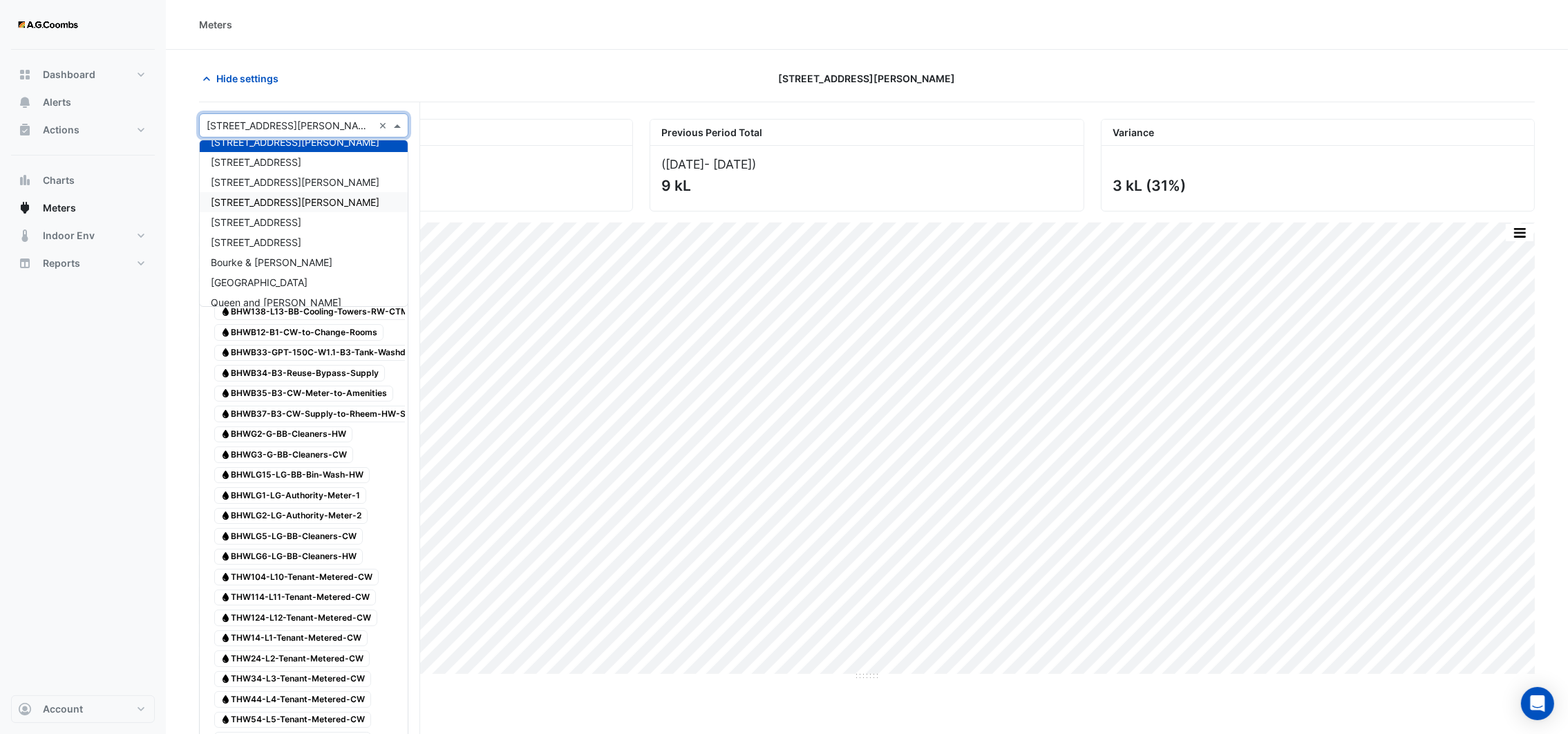
scroll to position [65, 0]
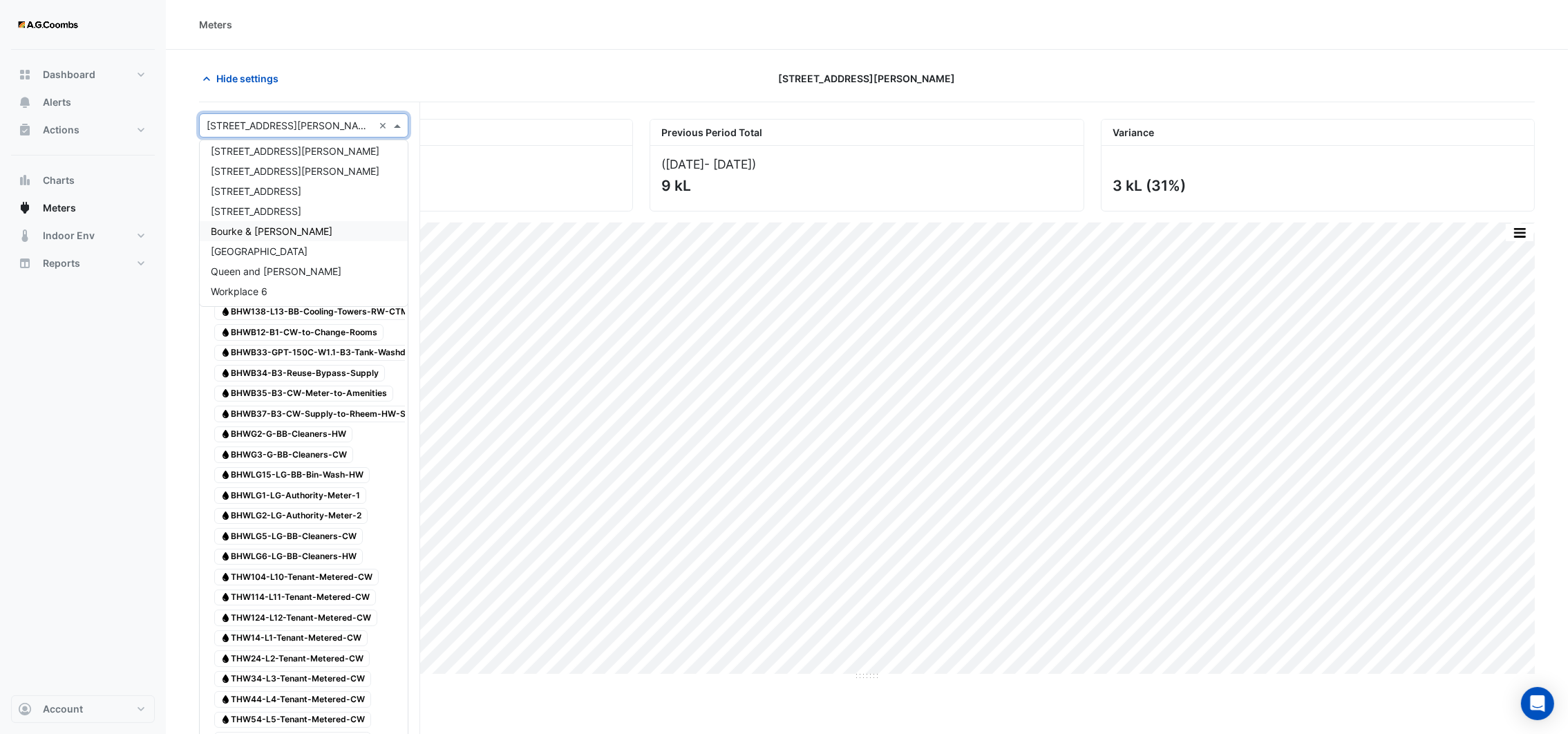
click at [280, 229] on span "Bourke & [PERSON_NAME]" at bounding box center [272, 231] width 122 height 12
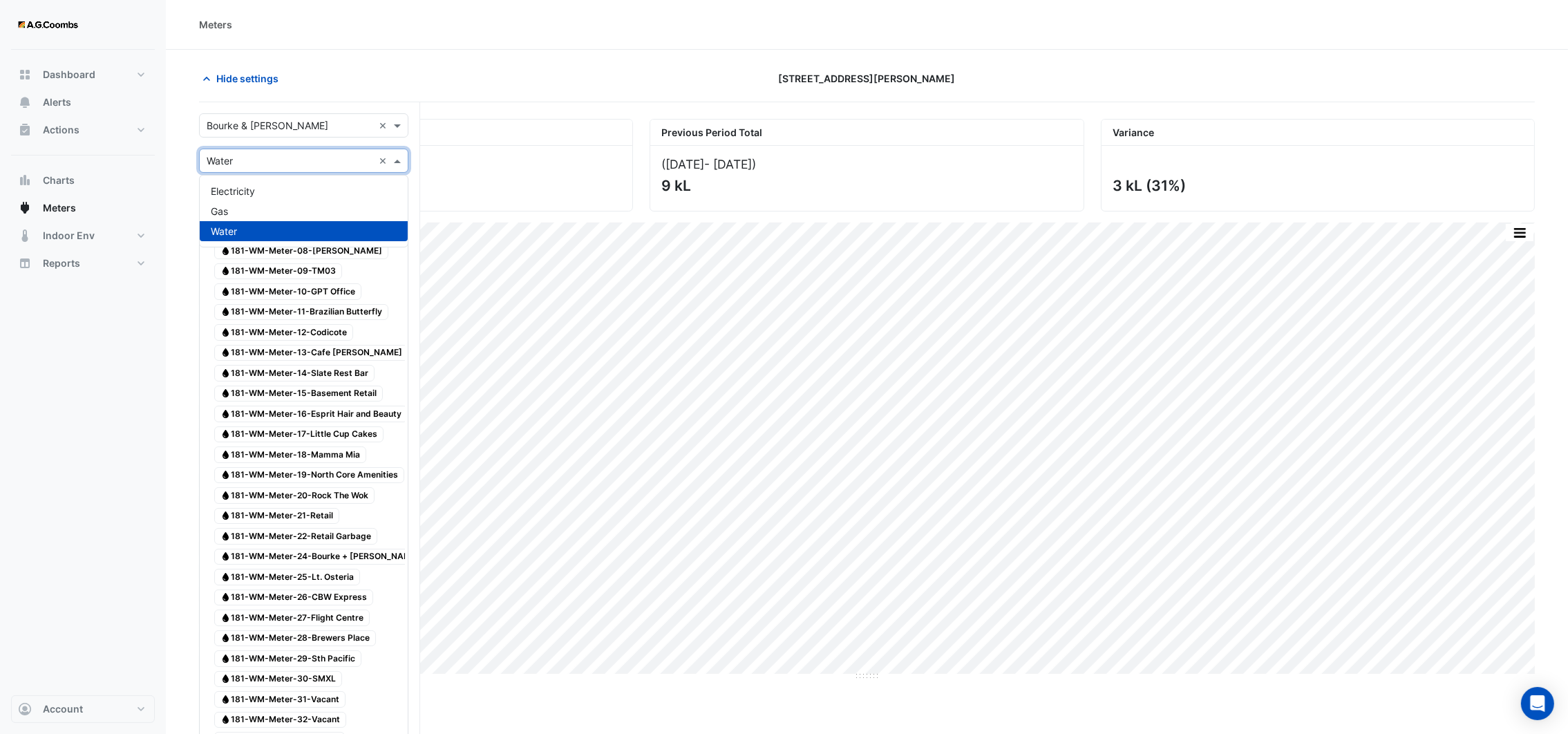
click at [397, 161] on span at bounding box center [399, 160] width 17 height 15
click at [310, 185] on div "Electricity" at bounding box center [304, 190] width 208 height 20
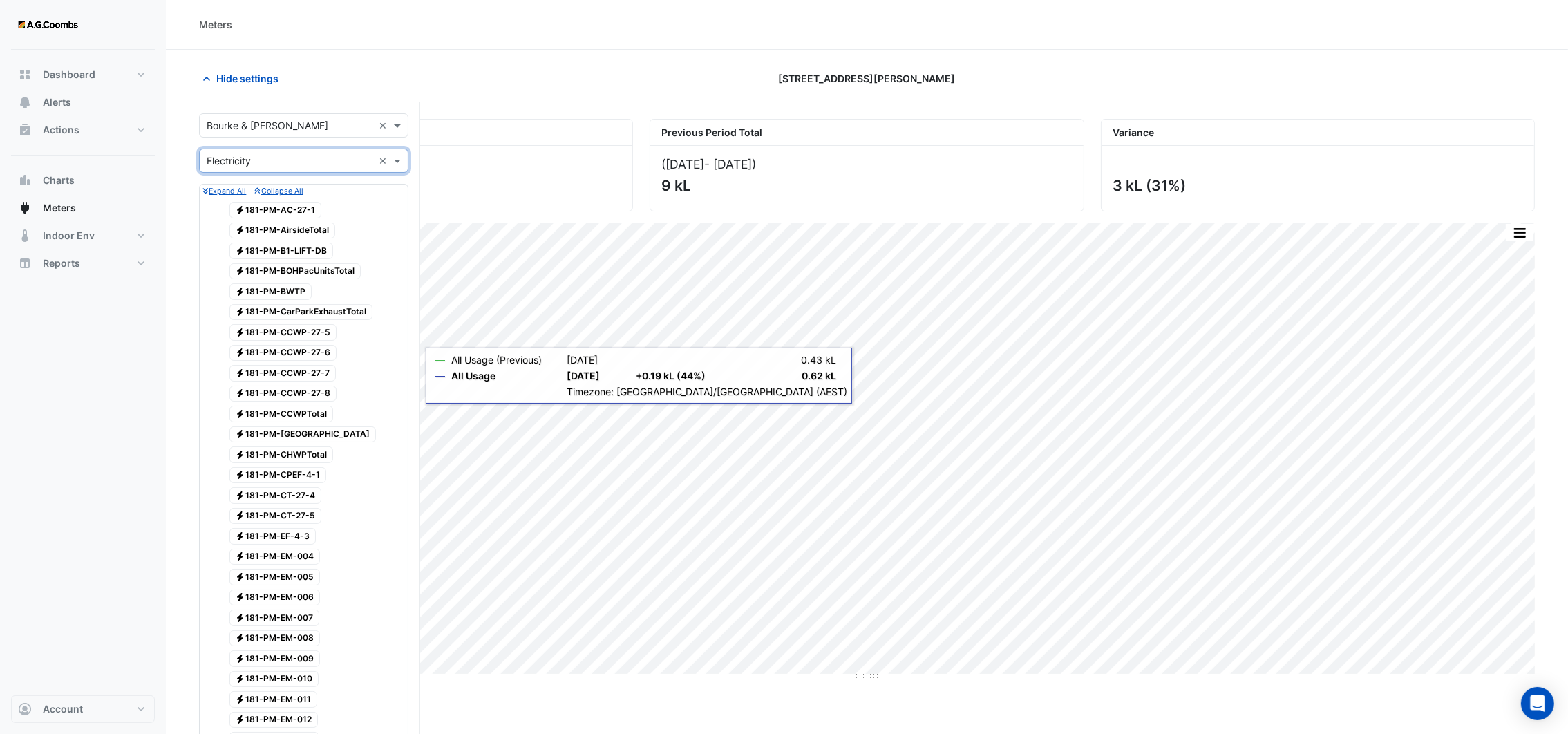
click at [293, 230] on span "Electricity 181-PM-AirsideTotal" at bounding box center [282, 230] width 106 height 16
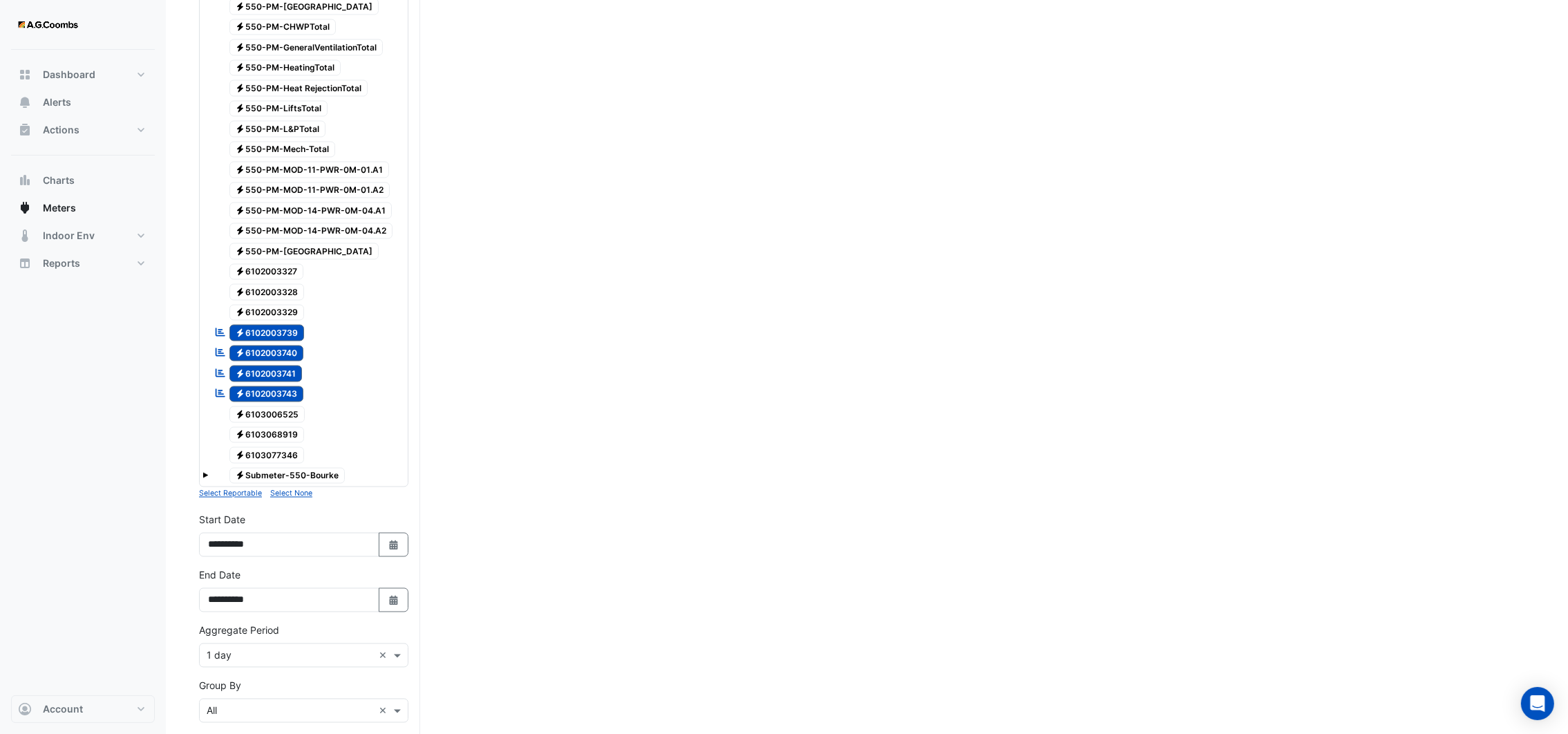
scroll to position [3733, 0]
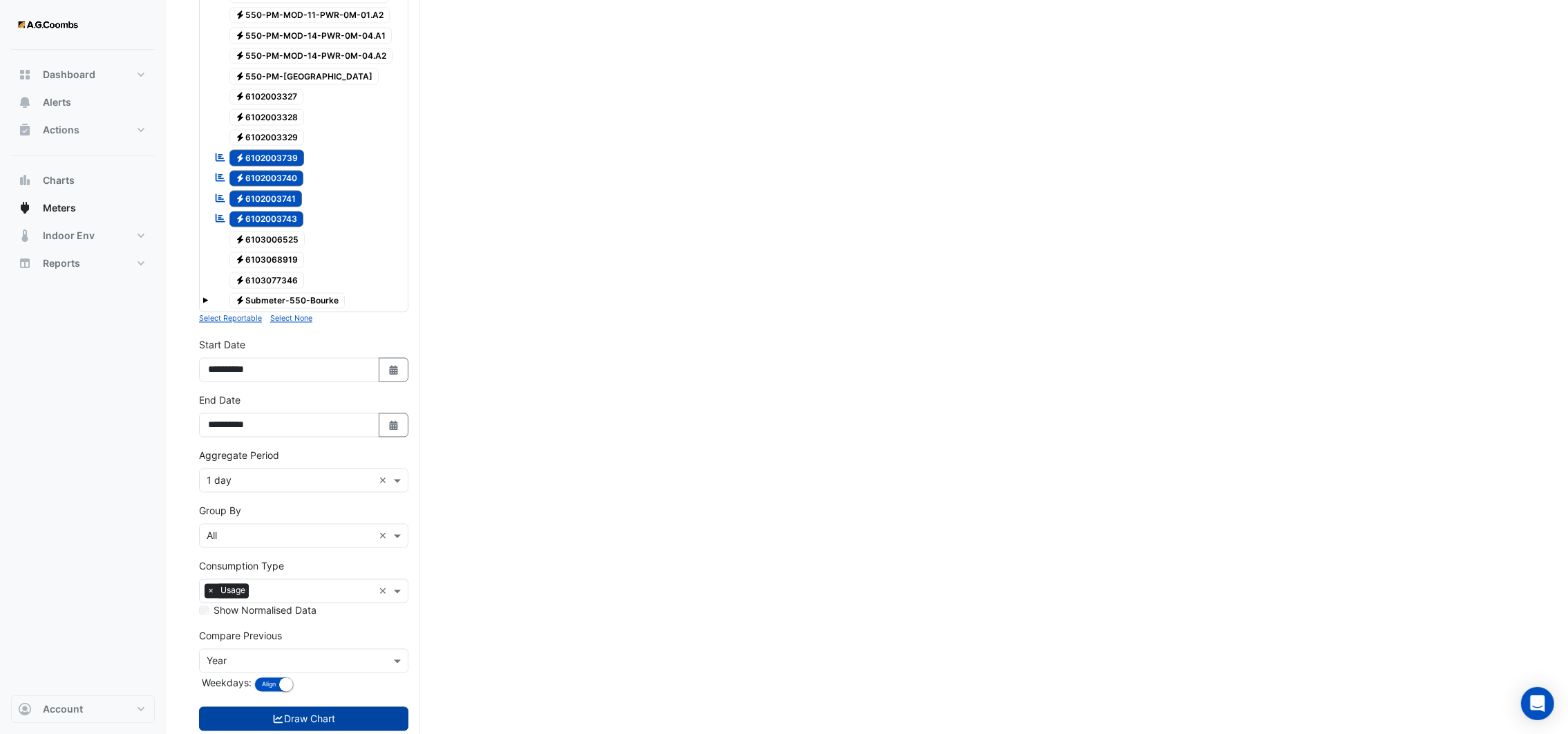
click at [298, 707] on button "Draw Chart" at bounding box center [304, 719] width 209 height 24
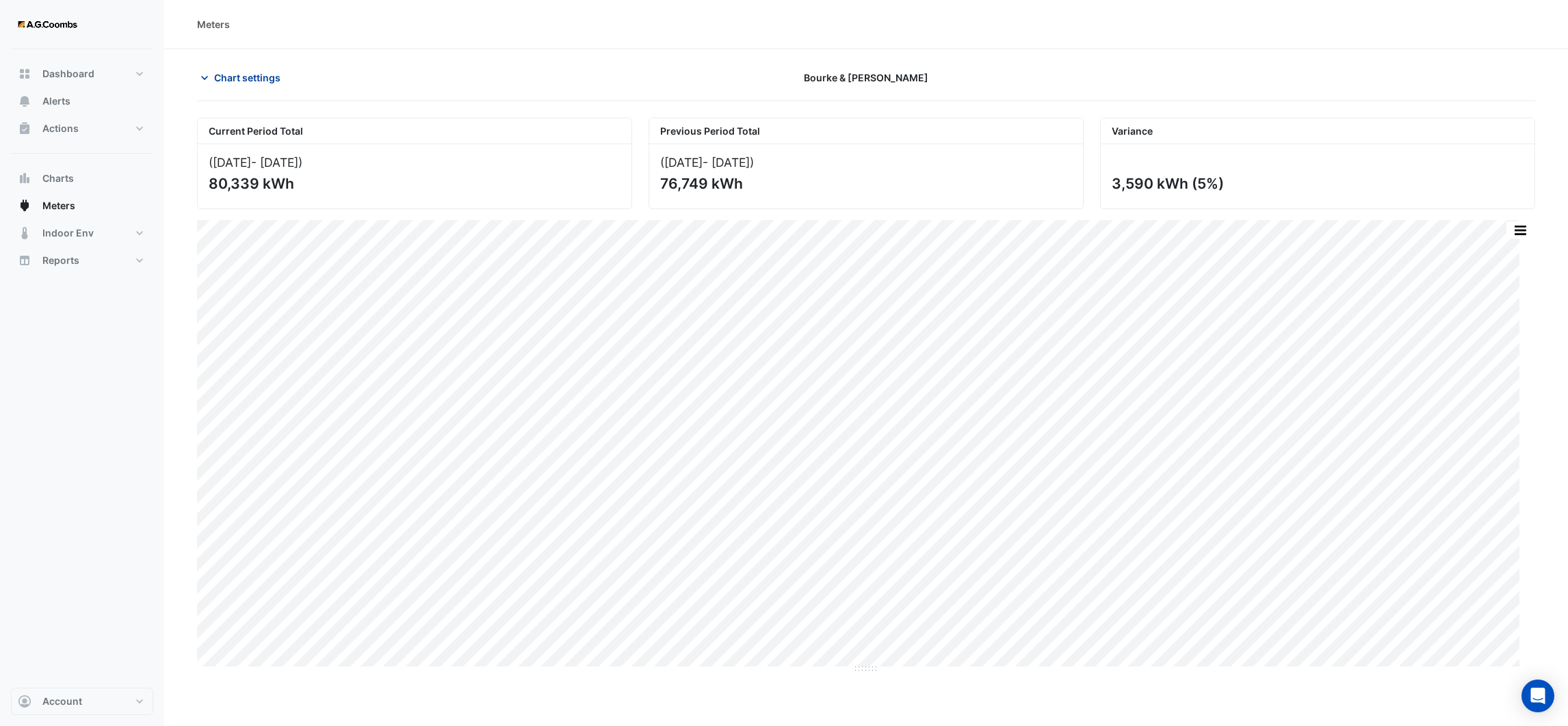
click at [206, 72] on icon "button" at bounding box center [205, 78] width 14 height 14
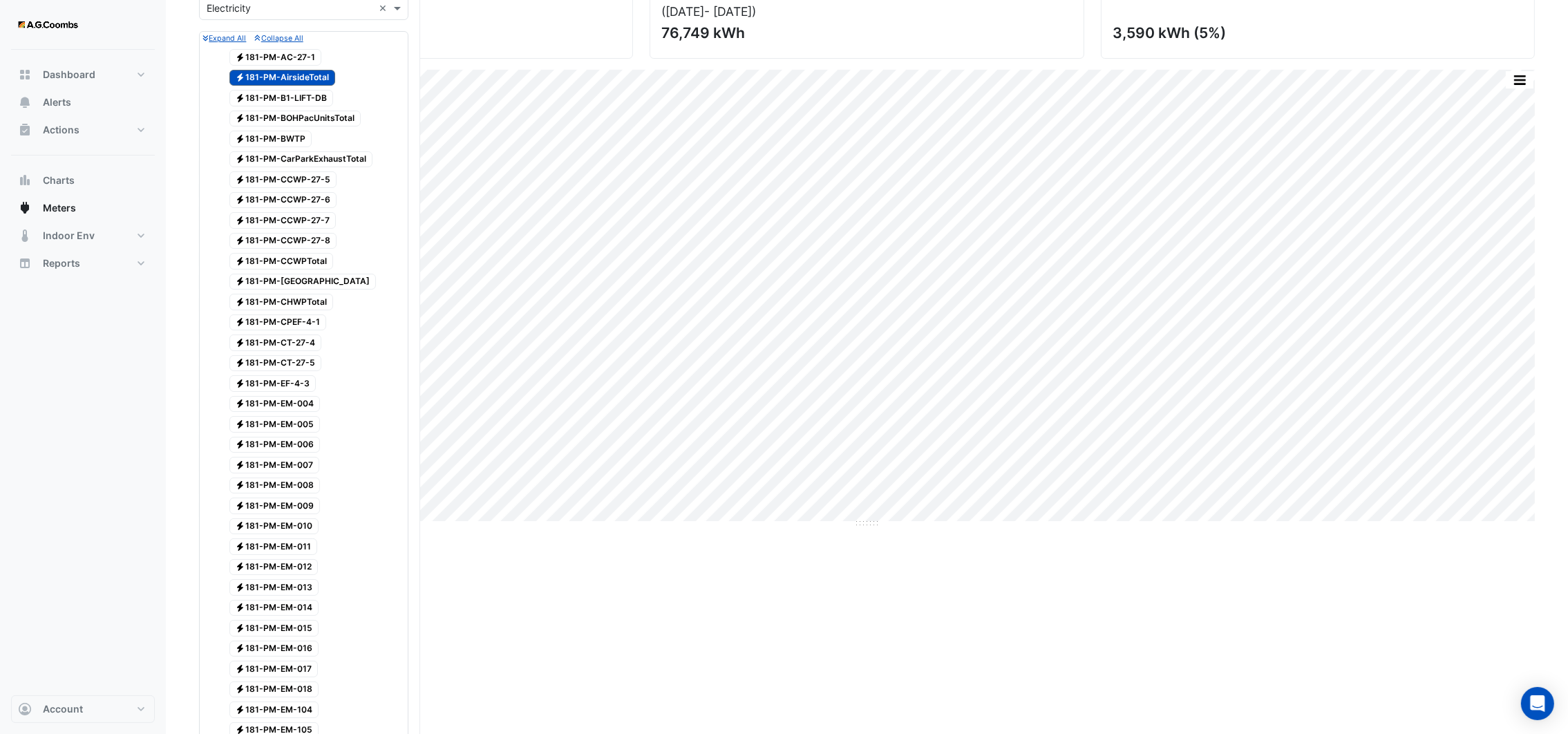
scroll to position [104, 0]
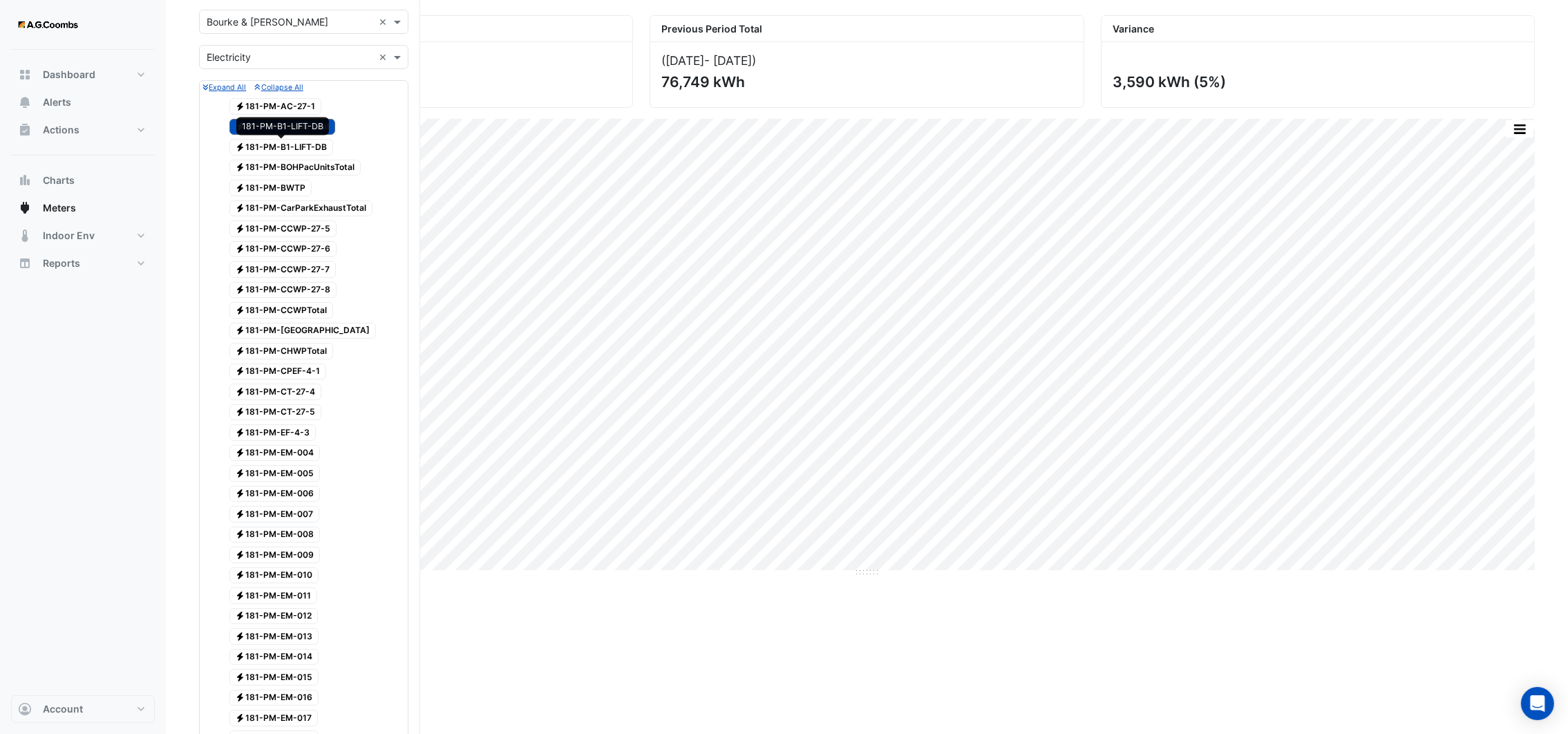
click at [304, 152] on span "Electricity 181-PM-B1-LIFT-DB" at bounding box center [281, 147] width 105 height 16
click at [290, 126] on span "Electricity 181-PM-AirsideTotal" at bounding box center [282, 126] width 106 height 16
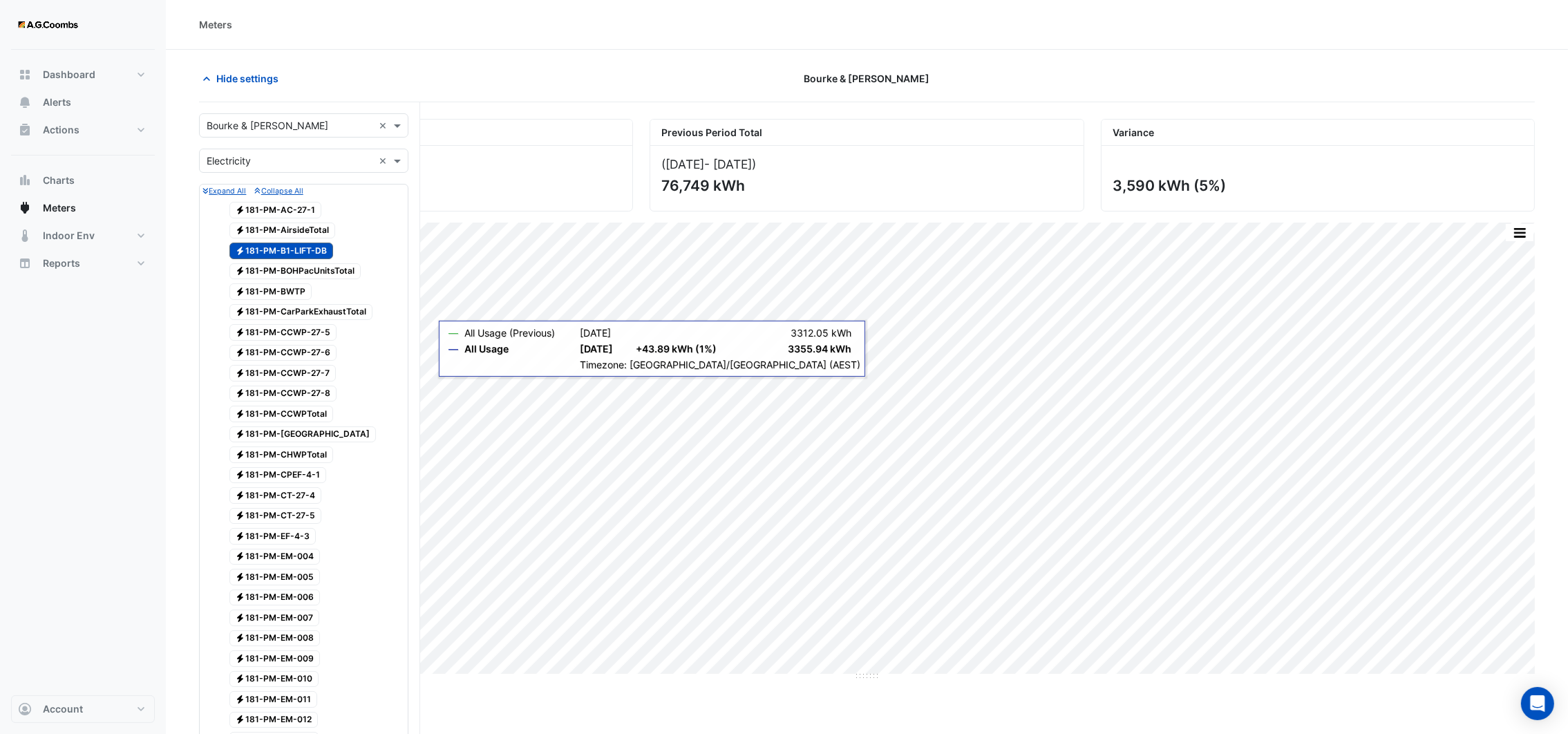
click at [305, 232] on span "Electricity 181-PM-AirsideTotal" at bounding box center [282, 230] width 106 height 16
click at [283, 243] on span "Electricity 181-PM-B1-LIFT-DB" at bounding box center [281, 250] width 105 height 16
click at [311, 271] on span "Electricity 181-PM-BOHPacUnitsTotal" at bounding box center [295, 271] width 132 height 16
click at [316, 312] on span "Electricity 181-PM-CarParkExhaustTotal" at bounding box center [301, 312] width 144 height 16
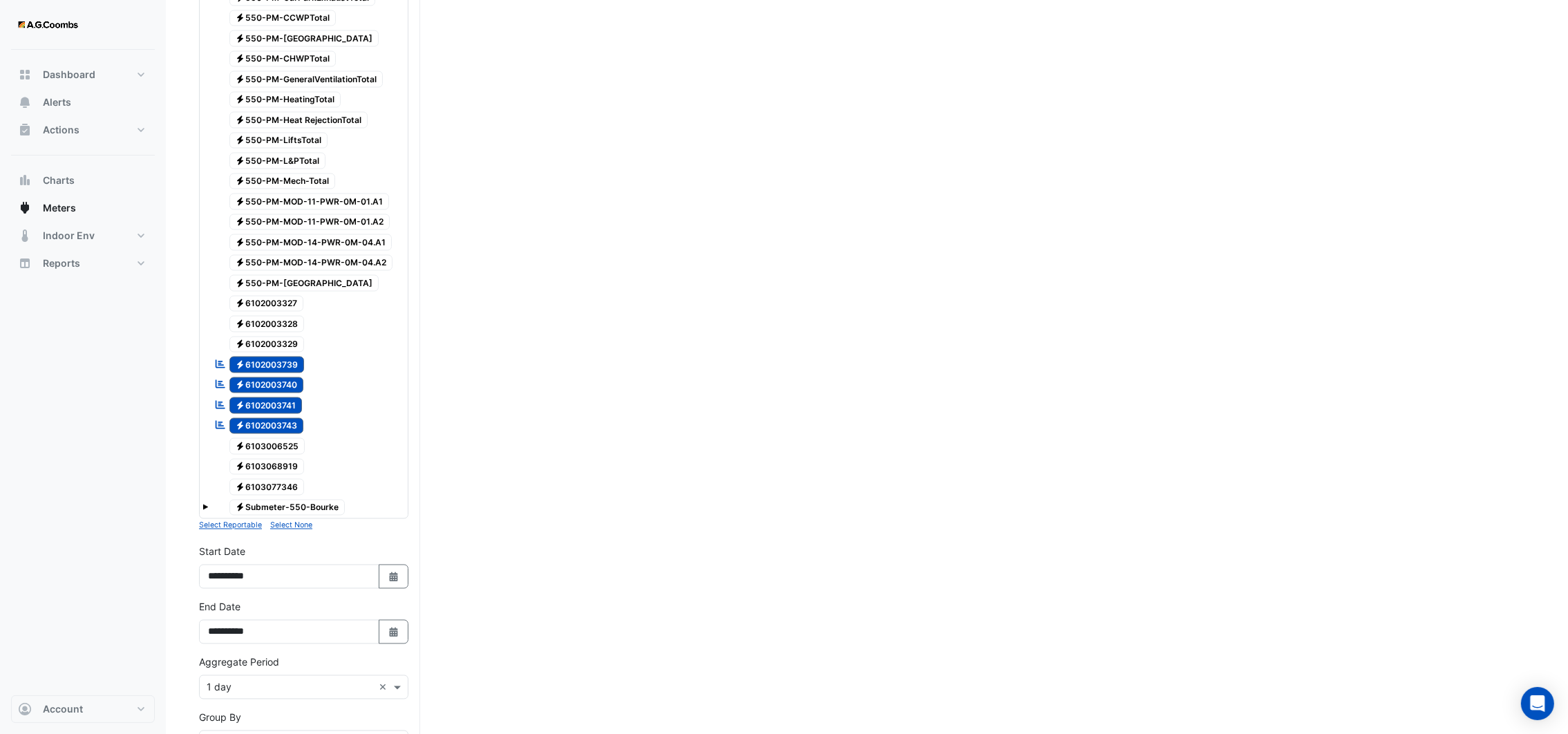
scroll to position [3822, 0]
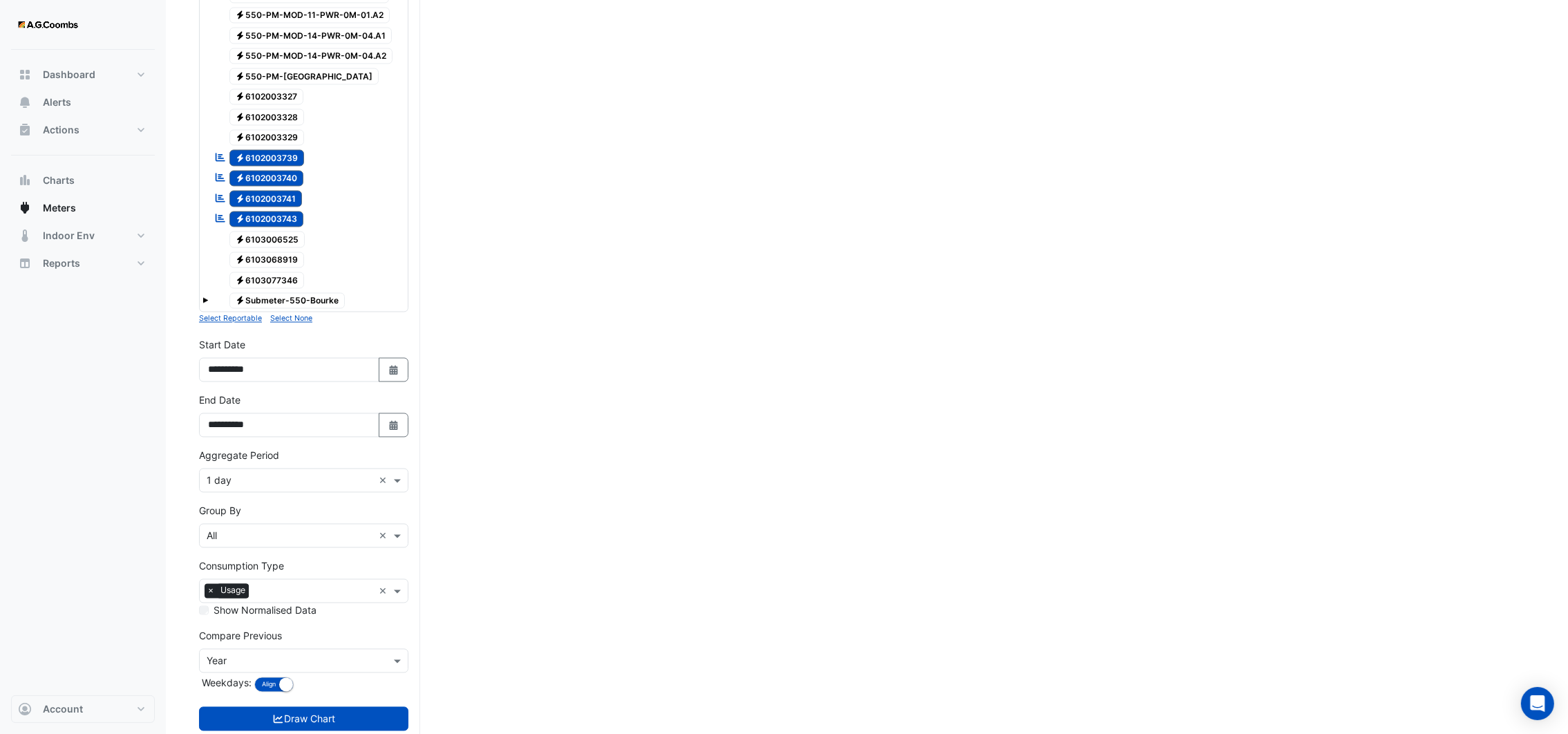
click at [209, 292] on div "Electricity Submeter-550-Bourke" at bounding box center [304, 301] width 202 height 19
click at [202, 298] on span at bounding box center [205, 300] width 5 height 5
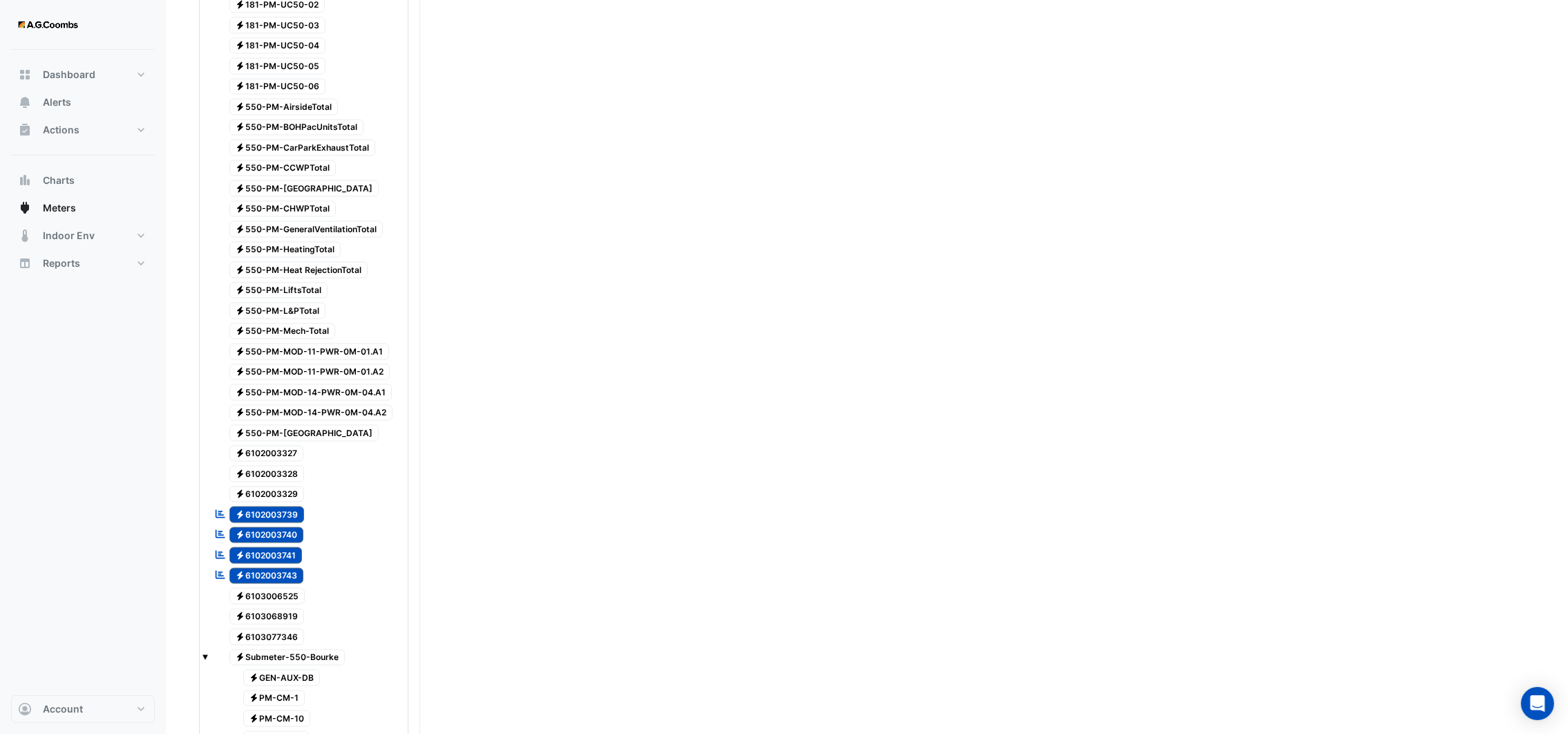
scroll to position [3407, 0]
